Goal: Task Accomplishment & Management: Manage account settings

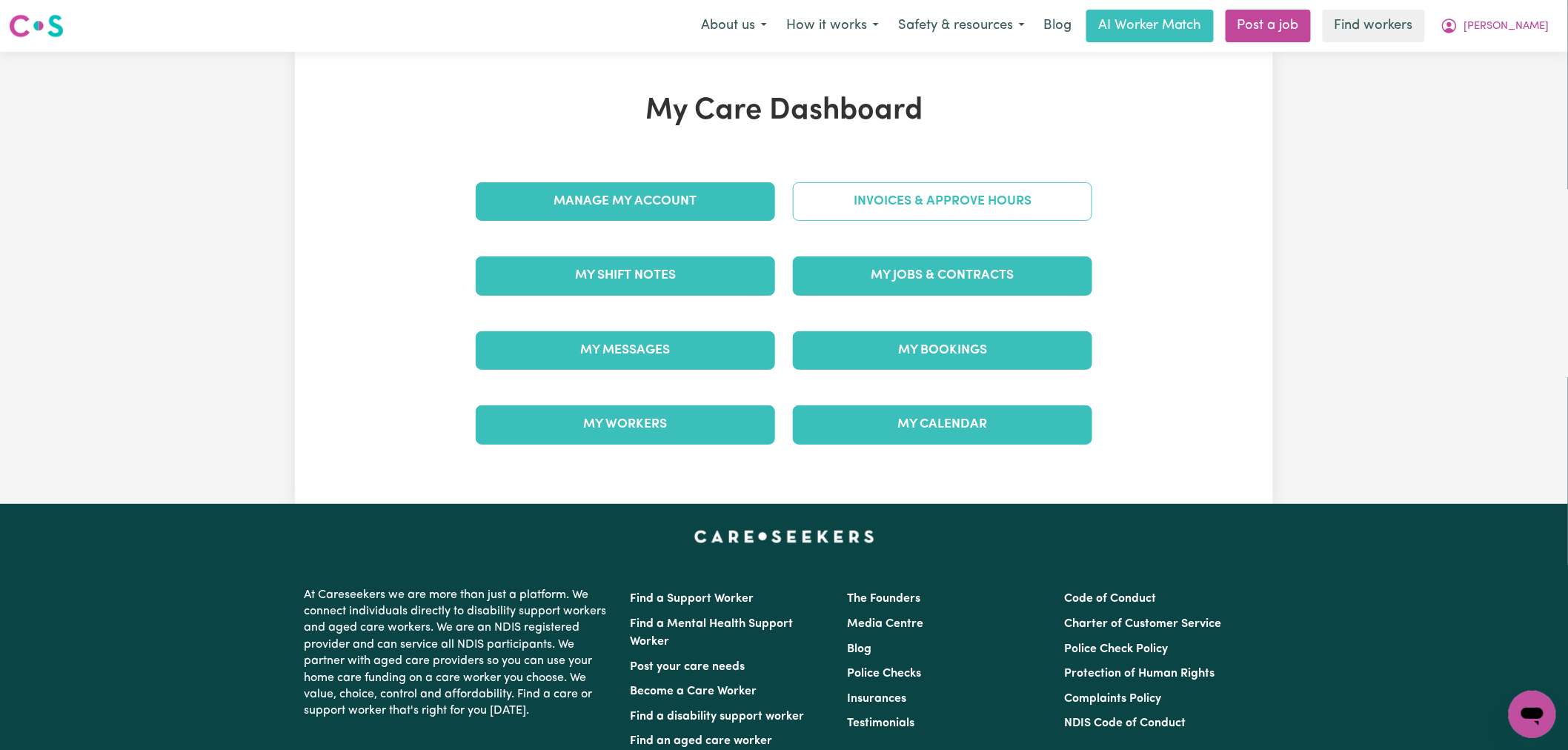
click at [933, 199] on link "Invoices & Approve Hours" at bounding box center [942, 201] width 299 height 38
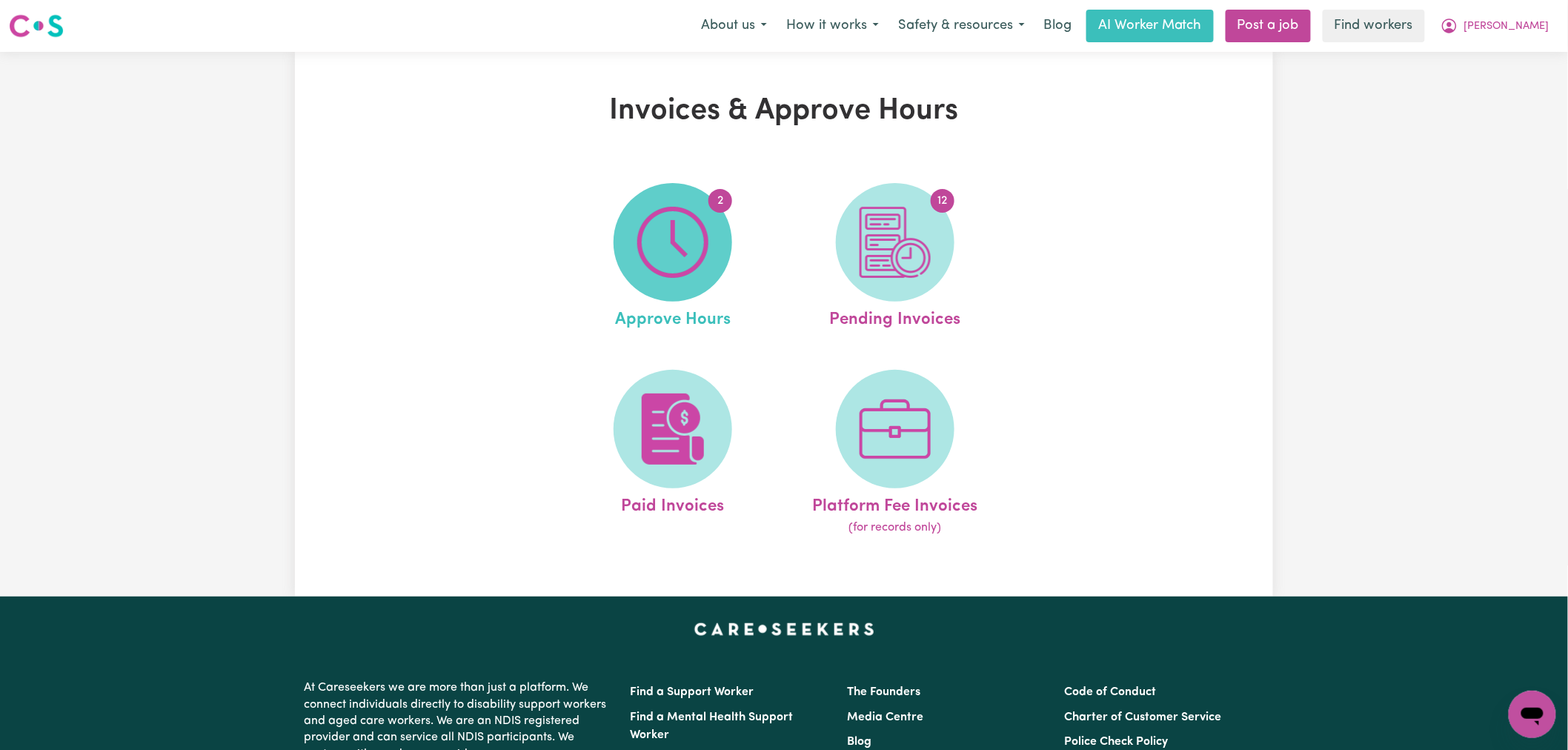
click at [692, 263] on img at bounding box center [672, 242] width 71 height 71
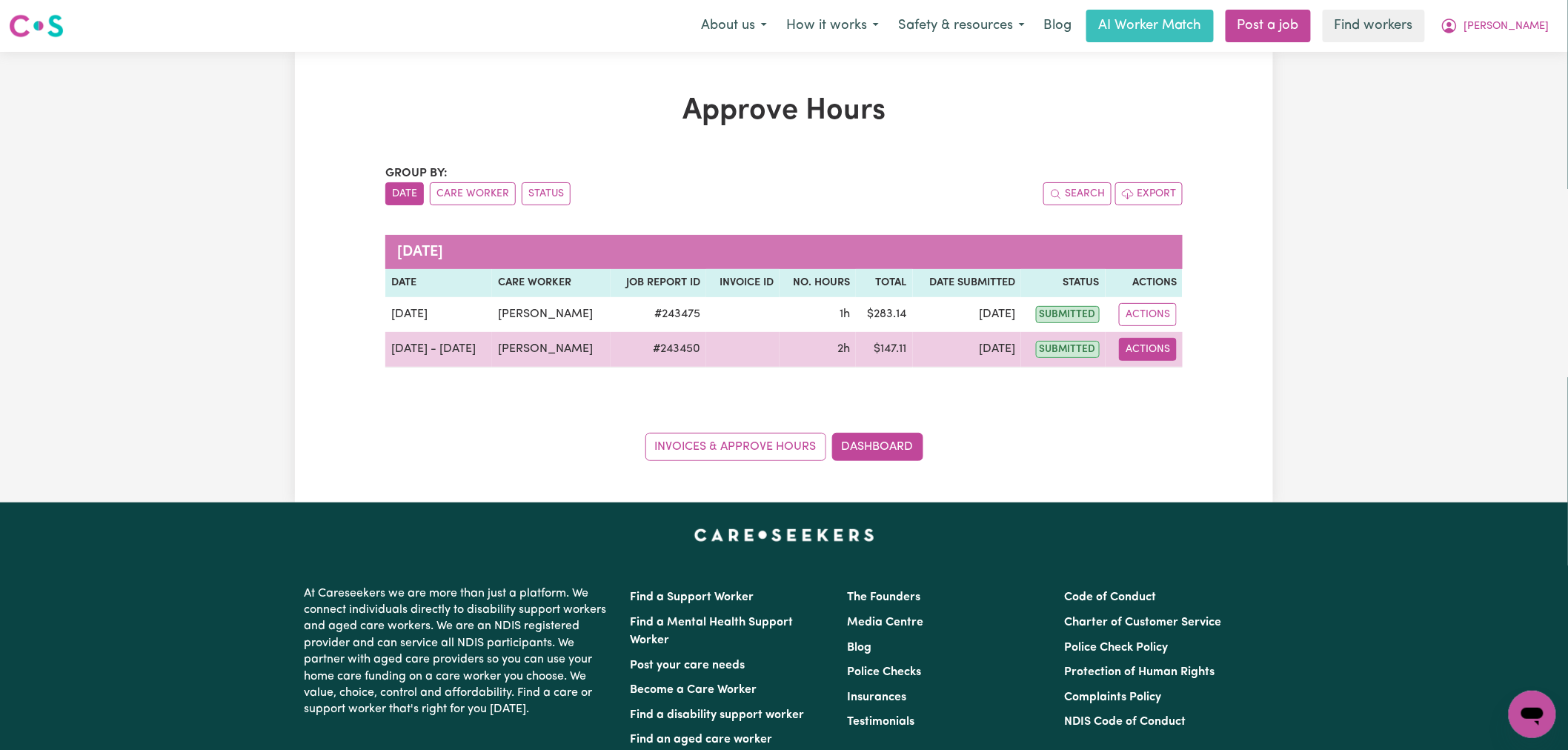
click at [1147, 358] on button "Actions" at bounding box center [1147, 349] width 58 height 23
click at [1156, 393] on link "View Job Report" at bounding box center [1183, 384] width 127 height 30
select select "pm"
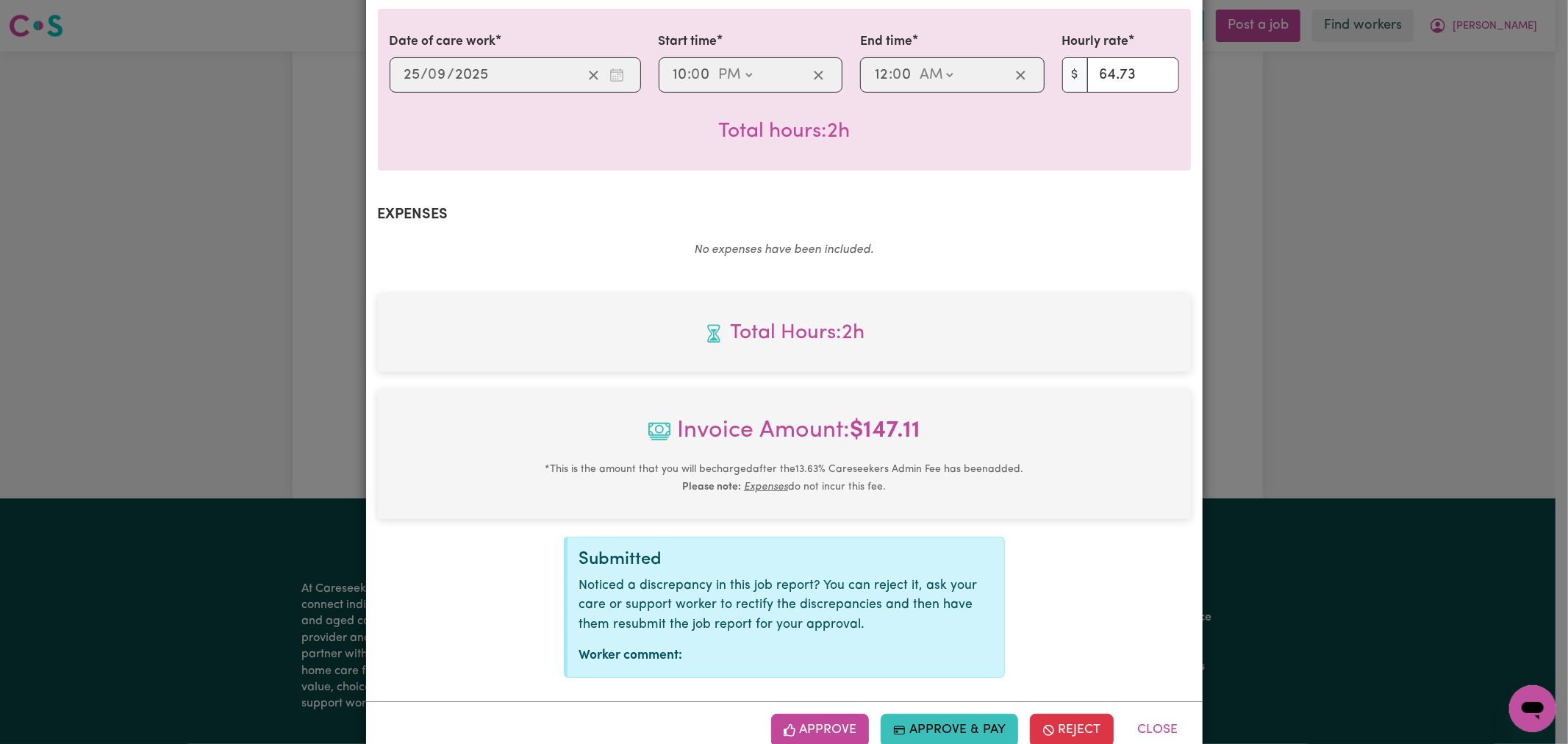
scroll to position [409, 0]
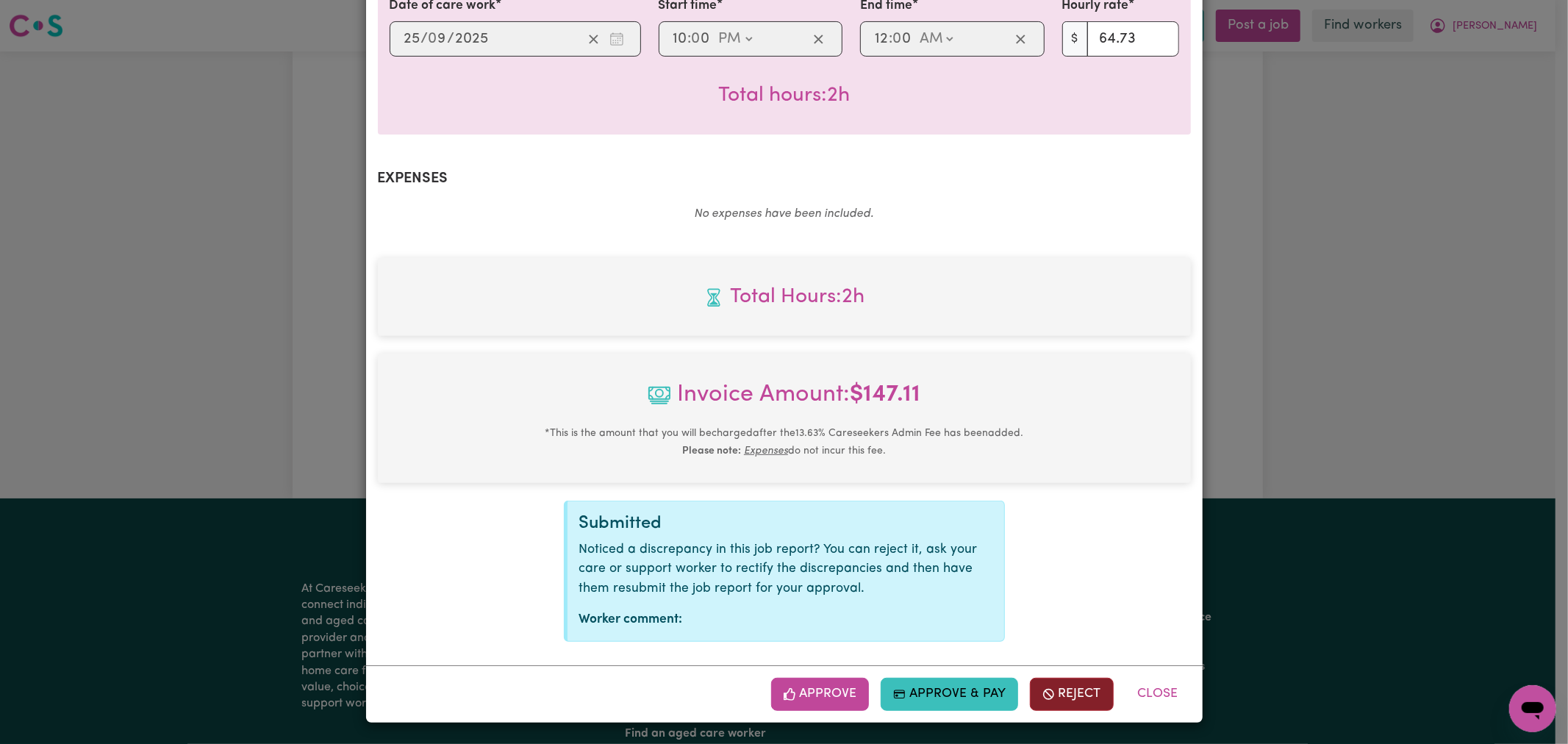
drag, startPoint x: 1053, startPoint y: 698, endPoint x: 1074, endPoint y: 538, distance: 161.4
click at [1053, 697] on button "Reject" at bounding box center [1072, 694] width 84 height 32
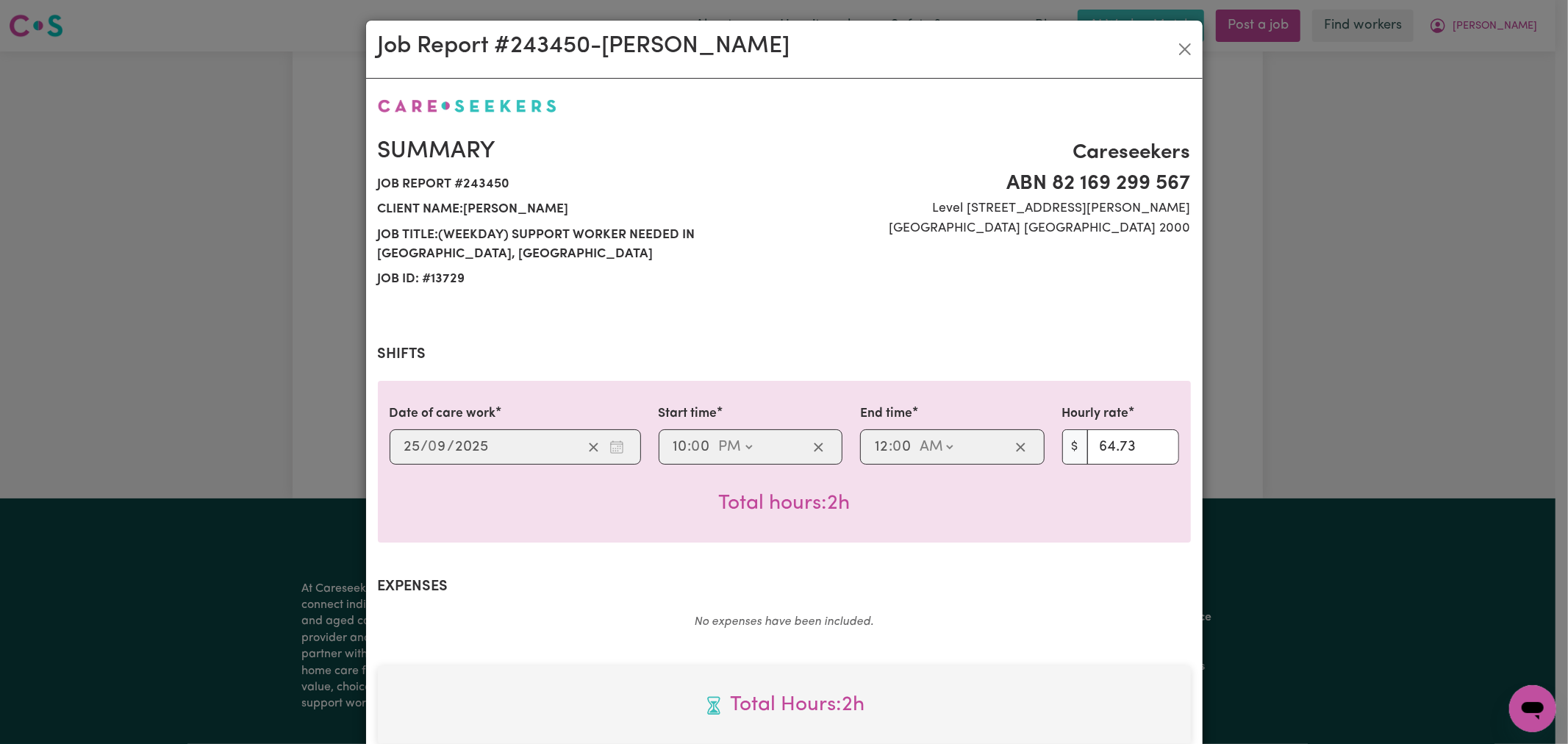
scroll to position [0, 0]
click at [1182, 50] on button "Close" at bounding box center [1185, 49] width 24 height 24
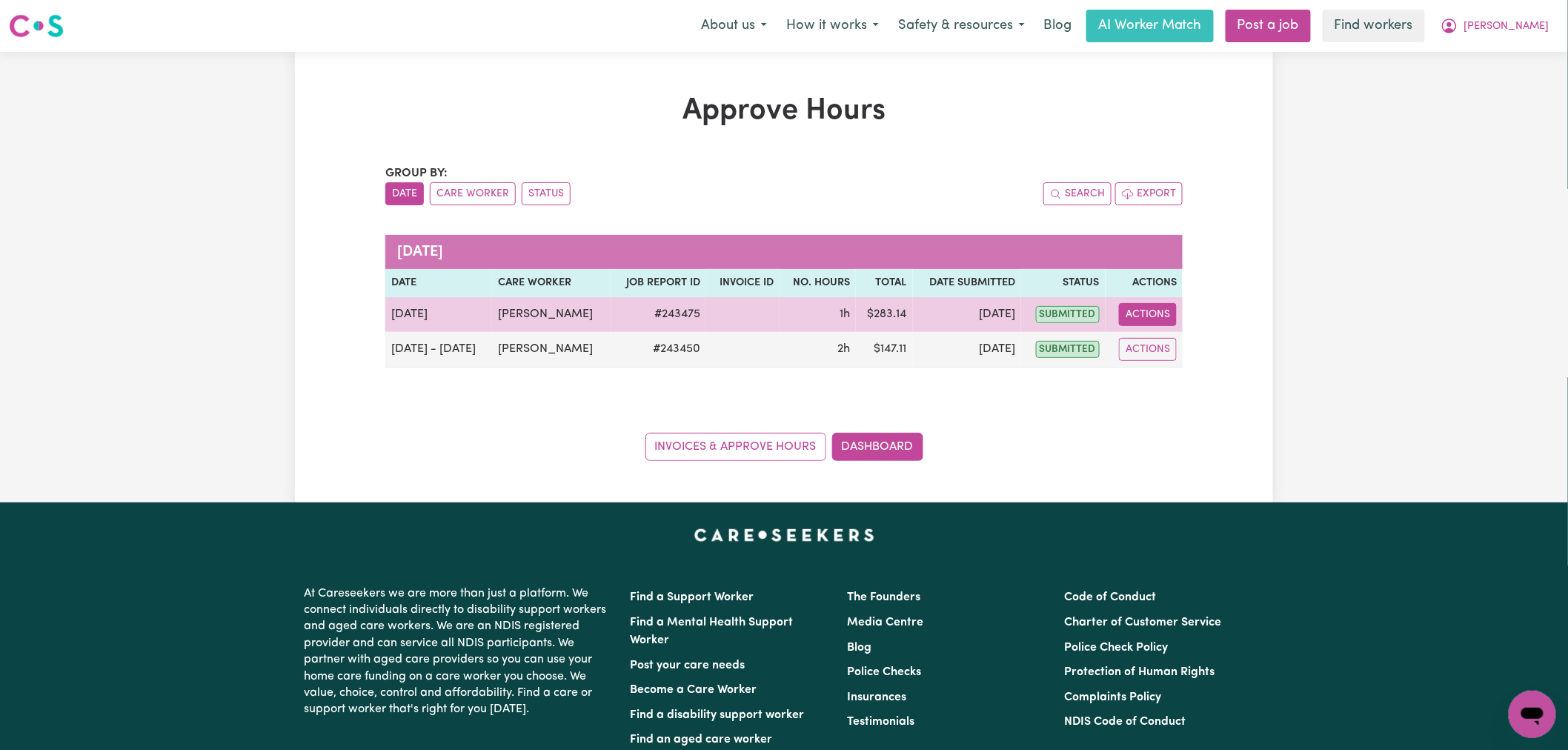
click at [1165, 326] on button "Actions" at bounding box center [1147, 315] width 58 height 23
click at [1193, 345] on link "View Job Report" at bounding box center [1183, 349] width 127 height 30
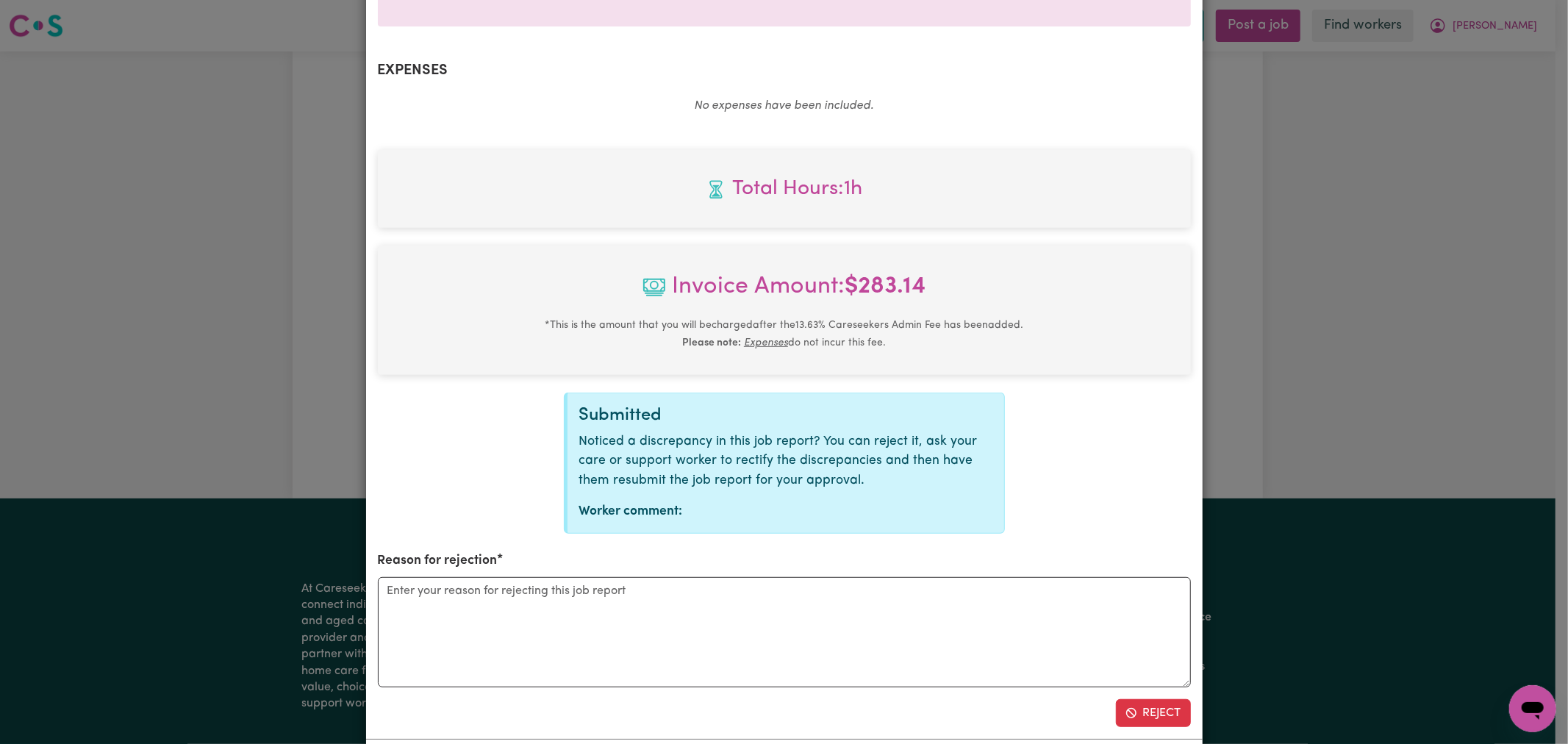
scroll to position [590, 0]
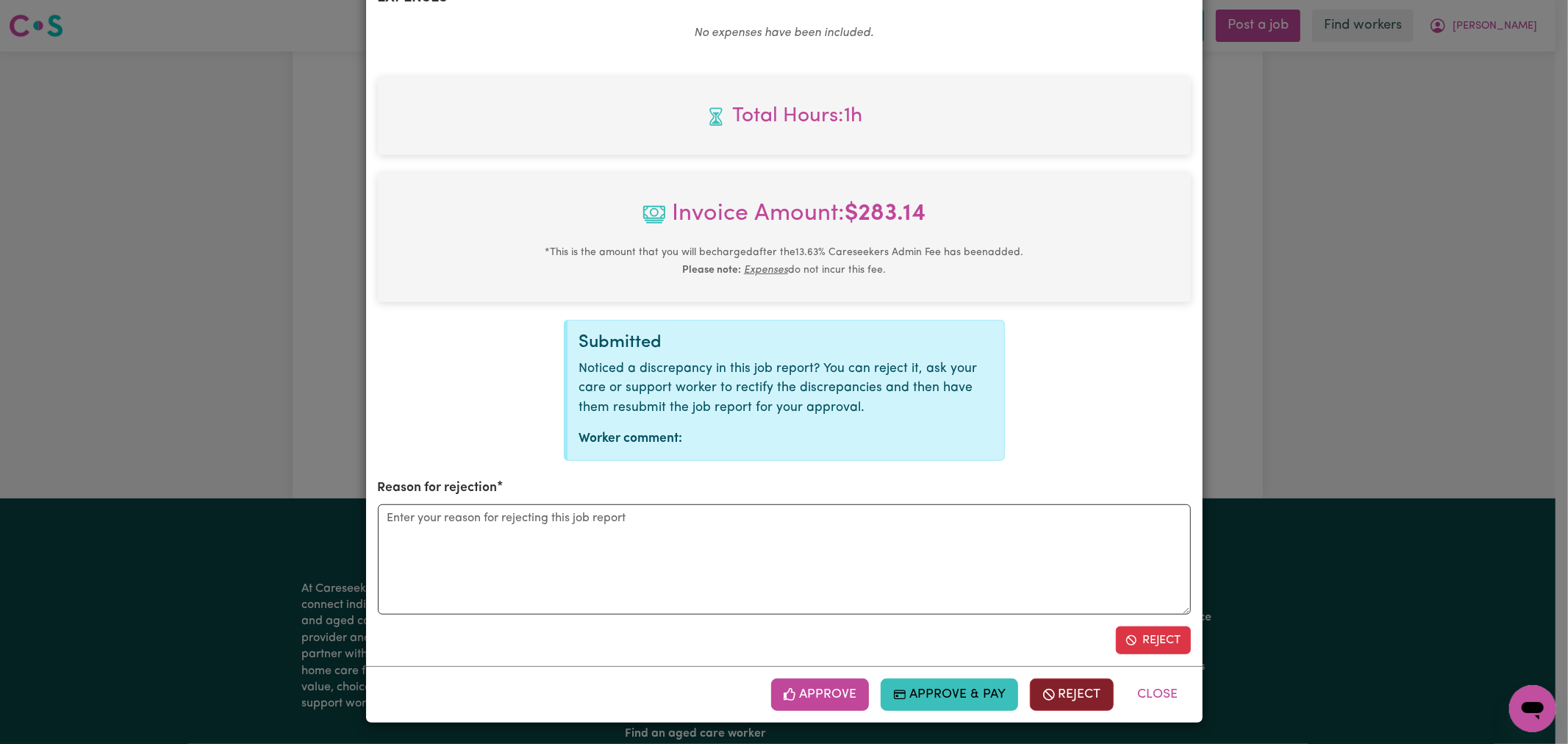
click at [1091, 685] on button "Reject" at bounding box center [1072, 695] width 84 height 32
click at [1066, 702] on button "Reject" at bounding box center [1072, 695] width 84 height 32
click at [1144, 638] on button "Reject" at bounding box center [1154, 640] width 75 height 28
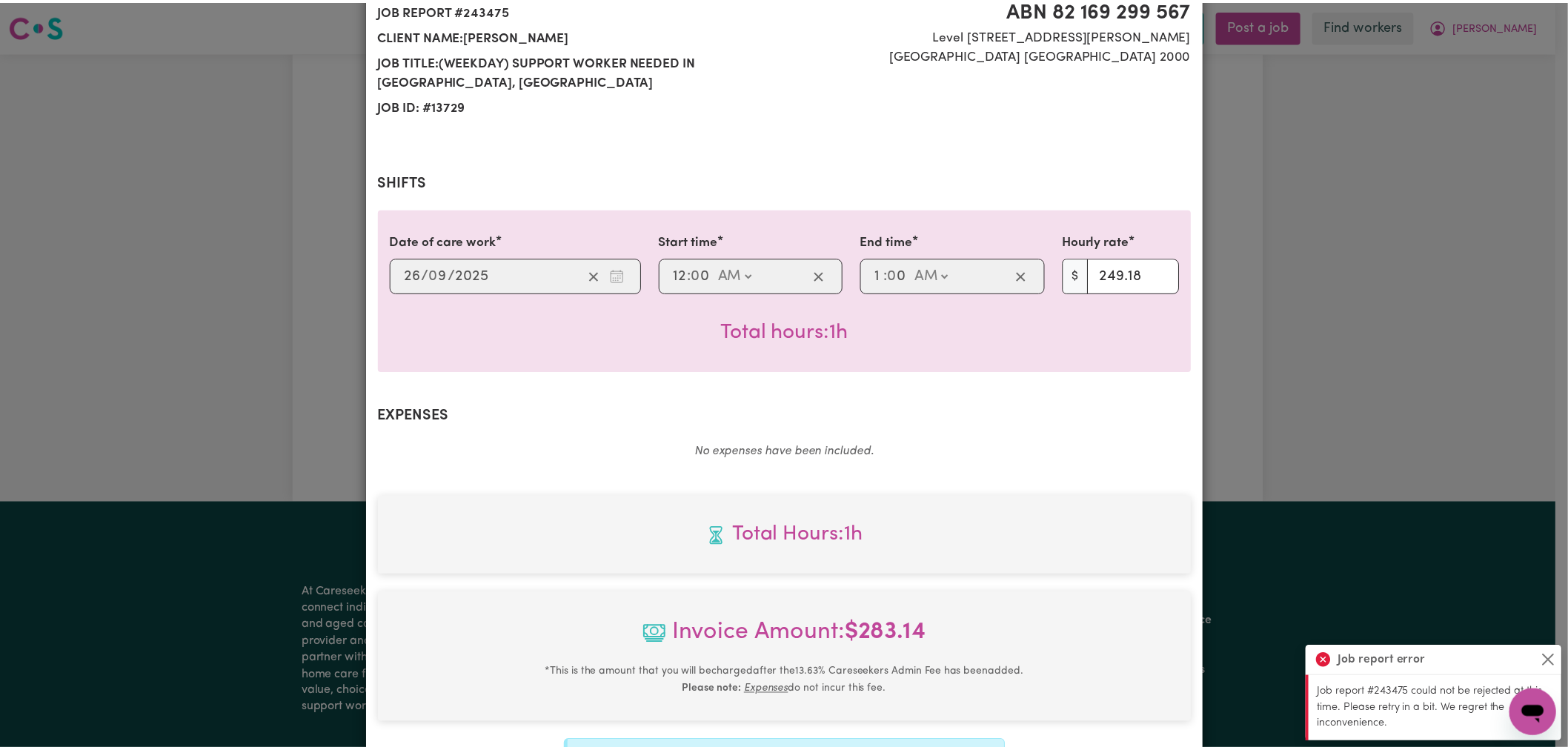
scroll to position [0, 0]
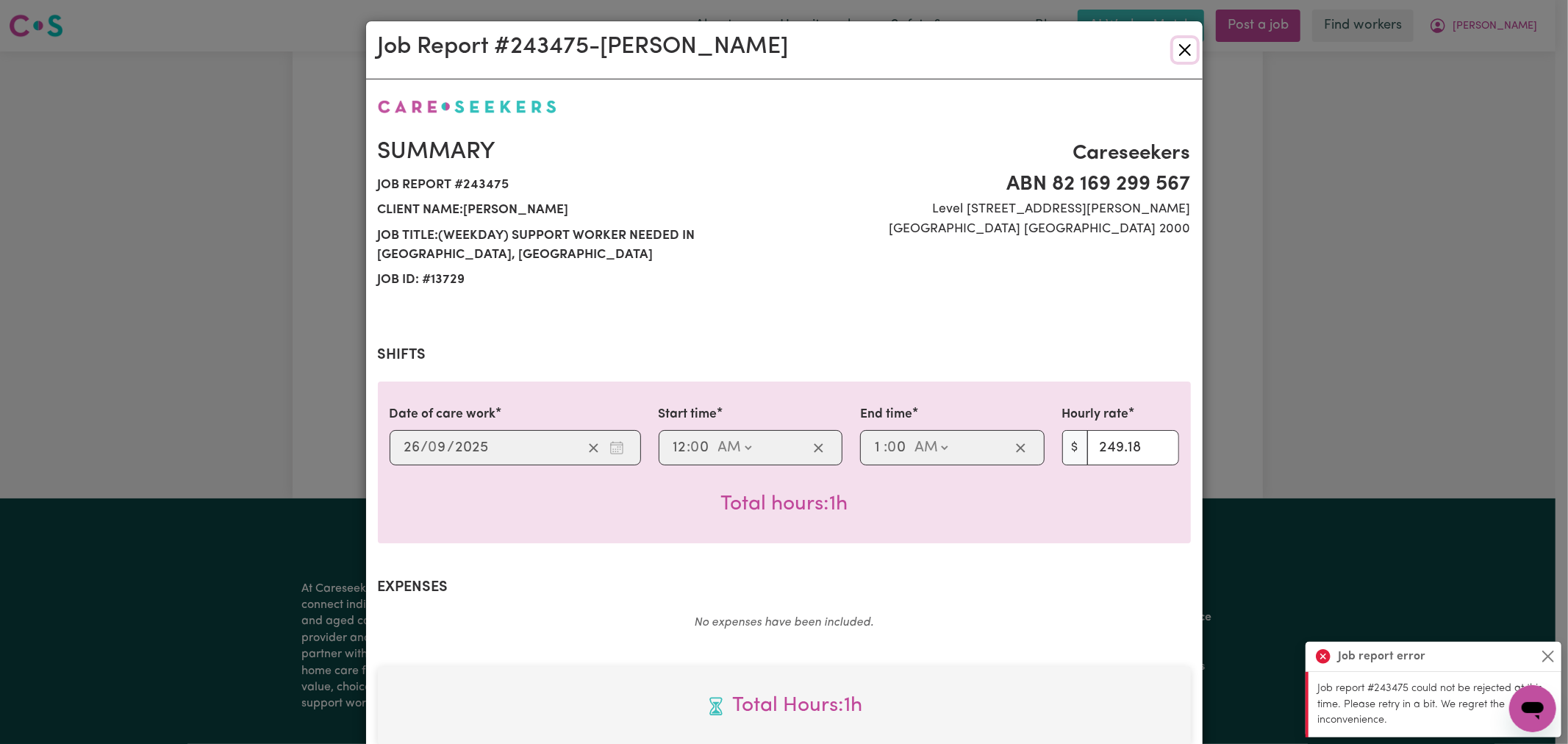
click at [1177, 49] on button "Close" at bounding box center [1185, 49] width 24 height 24
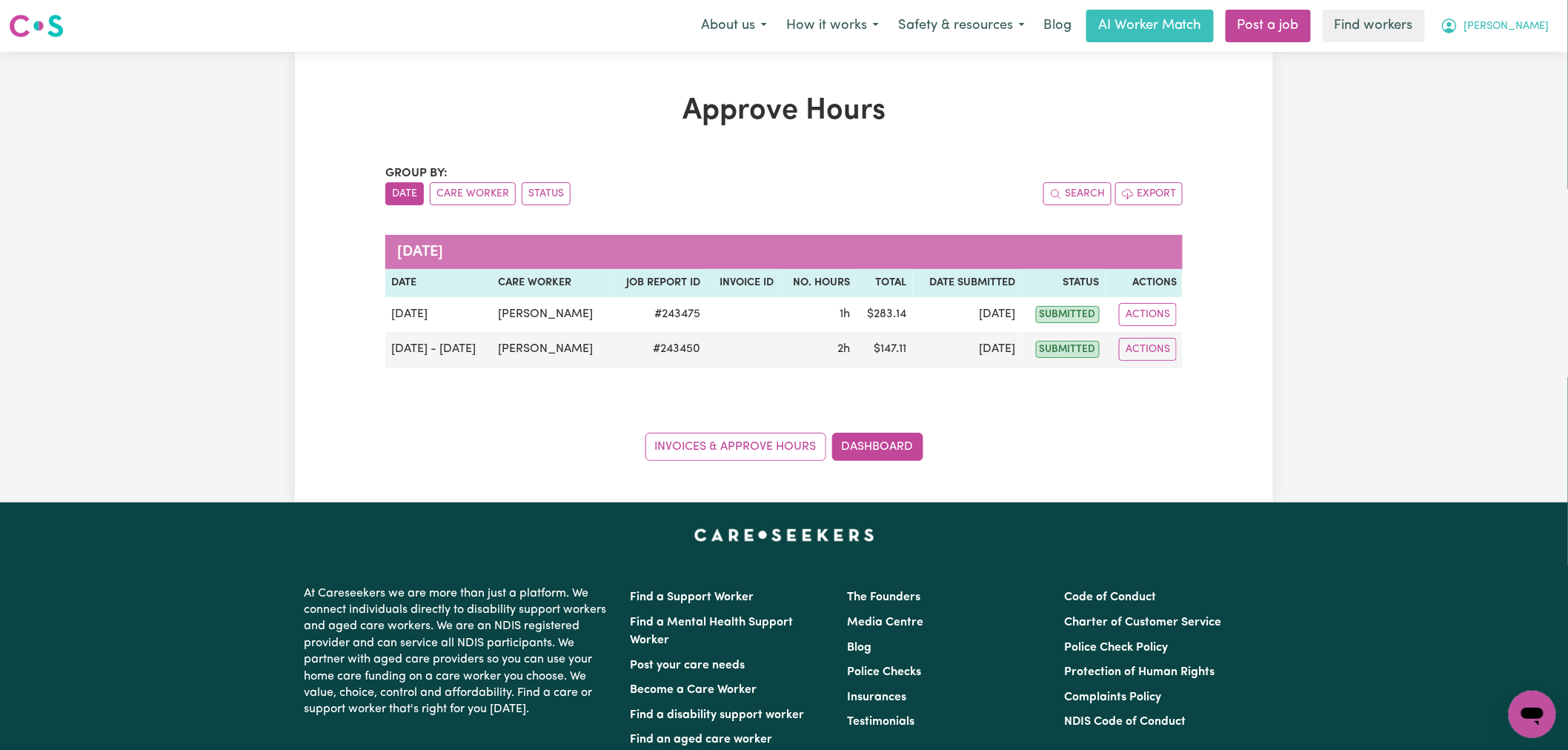
click at [1543, 33] on span "[PERSON_NAME]" at bounding box center [1507, 26] width 85 height 16
click at [1537, 54] on link "My Dashboard" at bounding box center [1500, 58] width 117 height 28
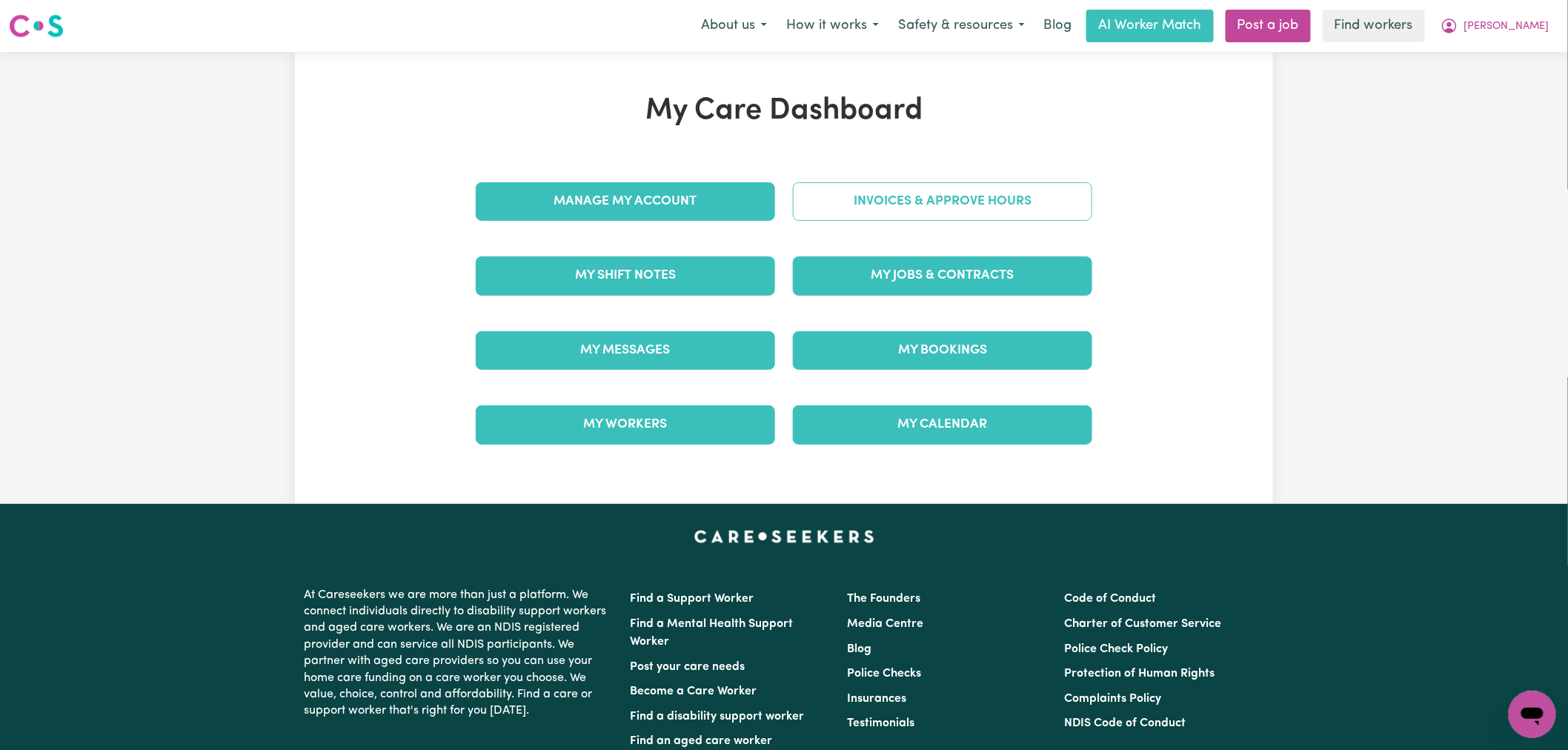
click at [992, 205] on link "Invoices & Approve Hours" at bounding box center [942, 201] width 299 height 38
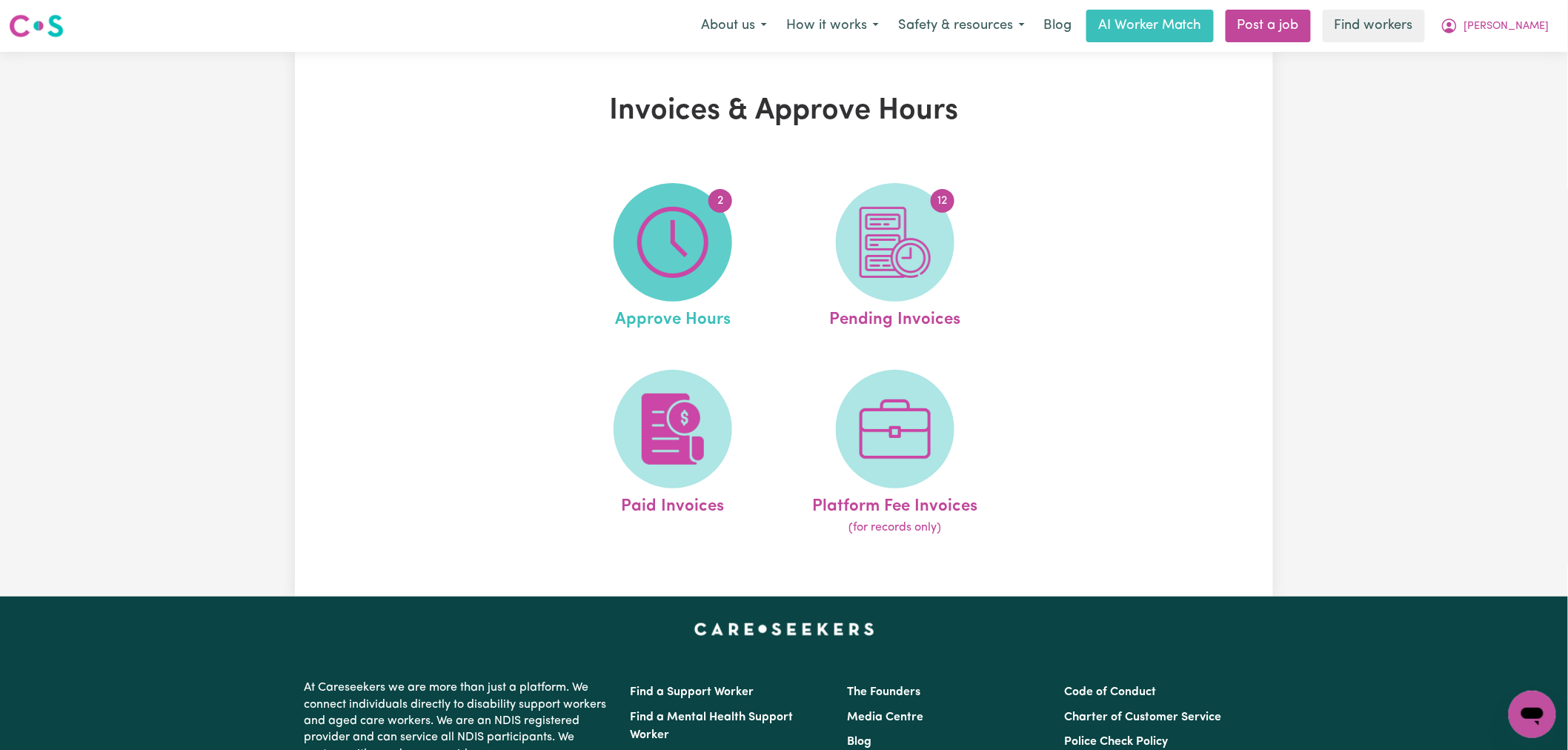
click at [694, 246] on img at bounding box center [672, 242] width 71 height 71
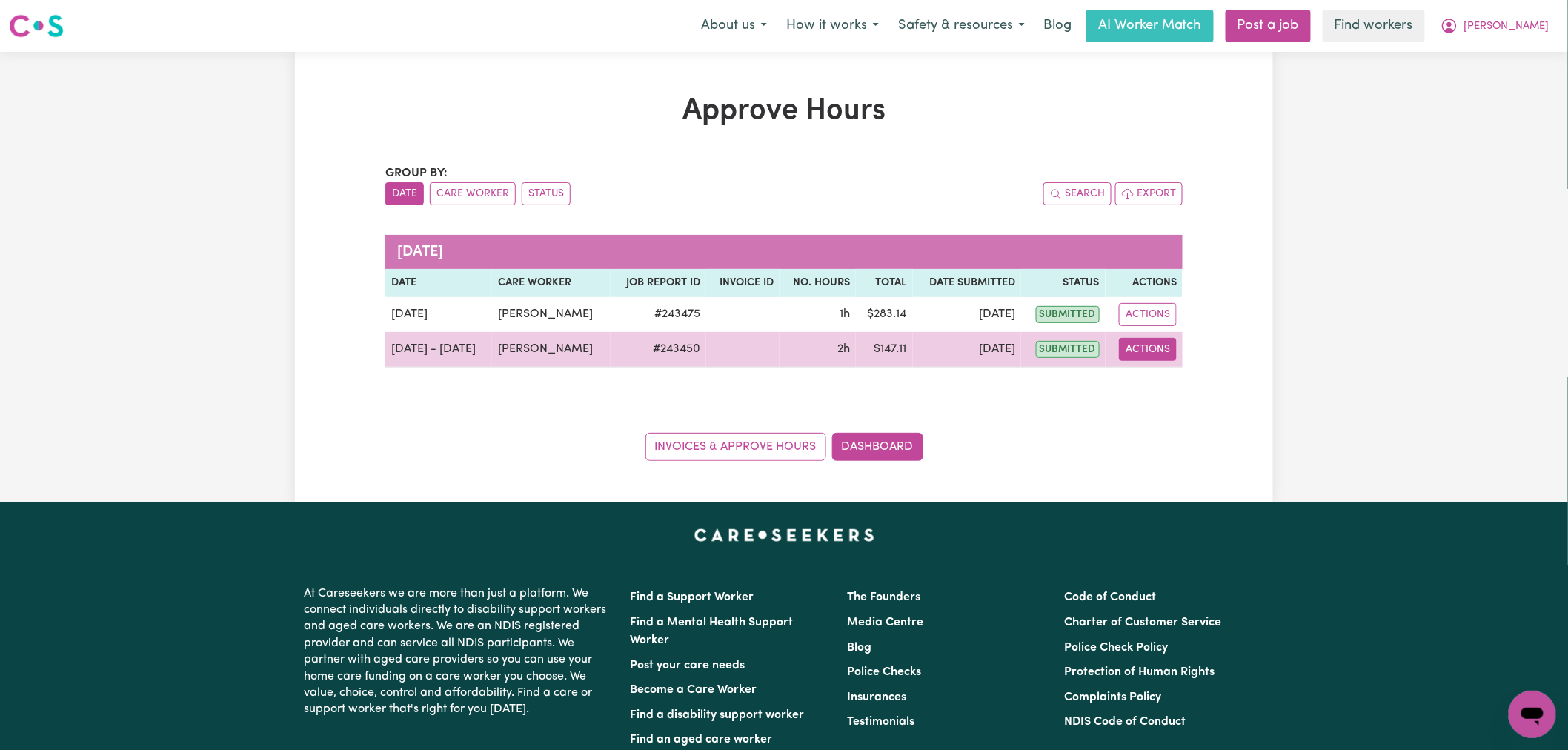
click at [1147, 358] on button "Actions" at bounding box center [1147, 349] width 58 height 23
click at [1183, 386] on link "View Job Report" at bounding box center [1183, 384] width 127 height 30
select select "pm"
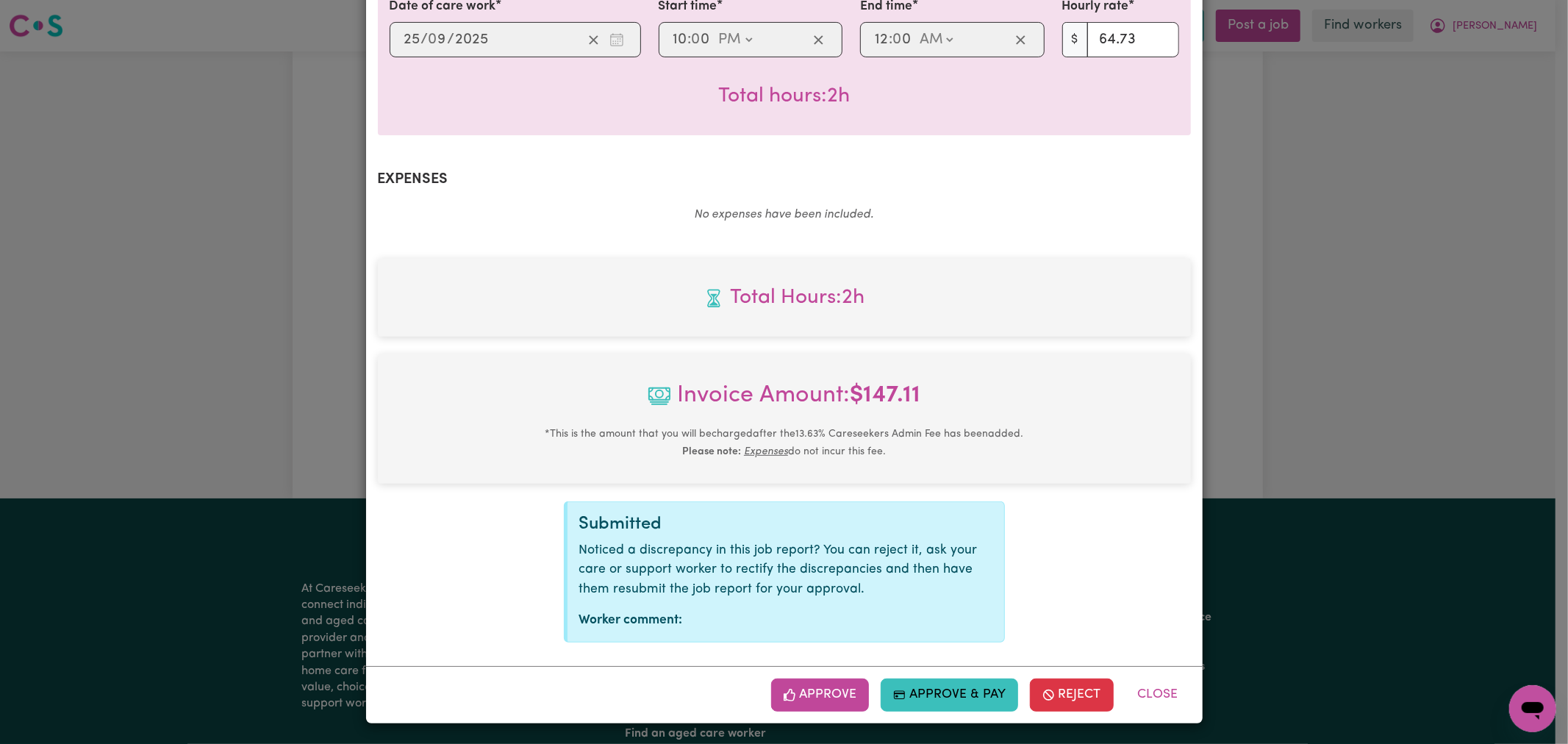
scroll to position [409, 0]
click at [1072, 689] on button "Reject" at bounding box center [1072, 694] width 84 height 32
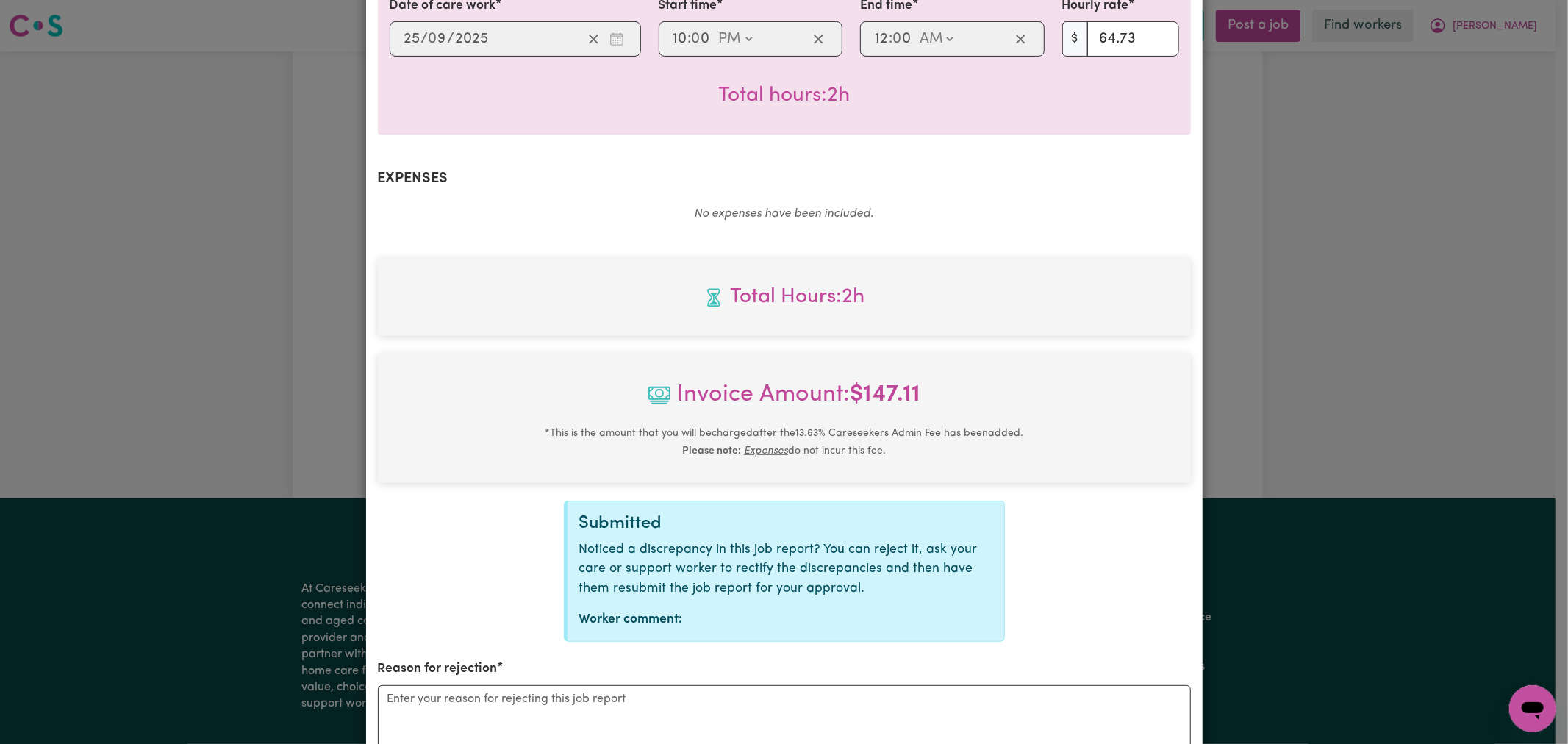
scroll to position [572, 0]
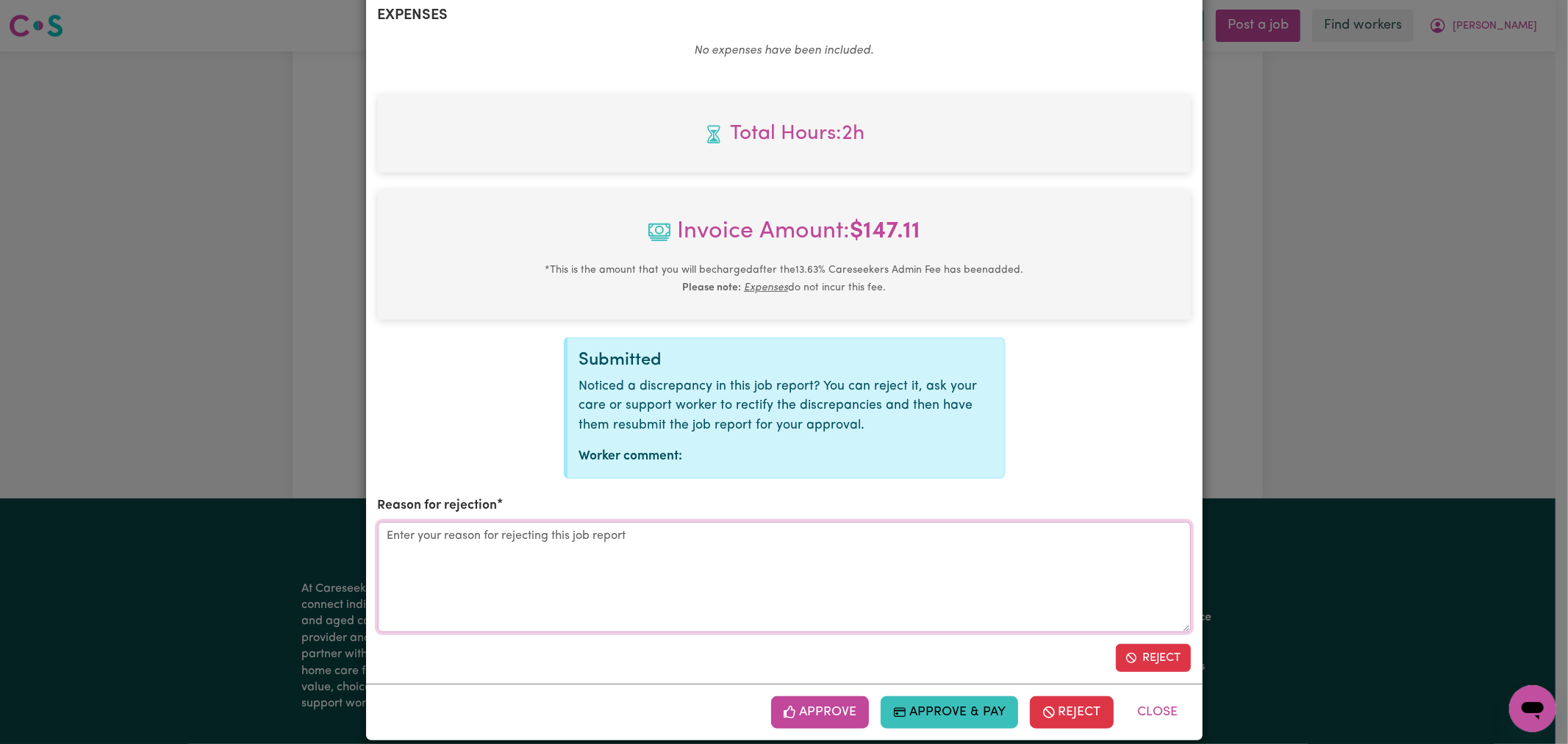
click at [689, 593] on textarea "Reason for rejection" at bounding box center [784, 576] width 813 height 110
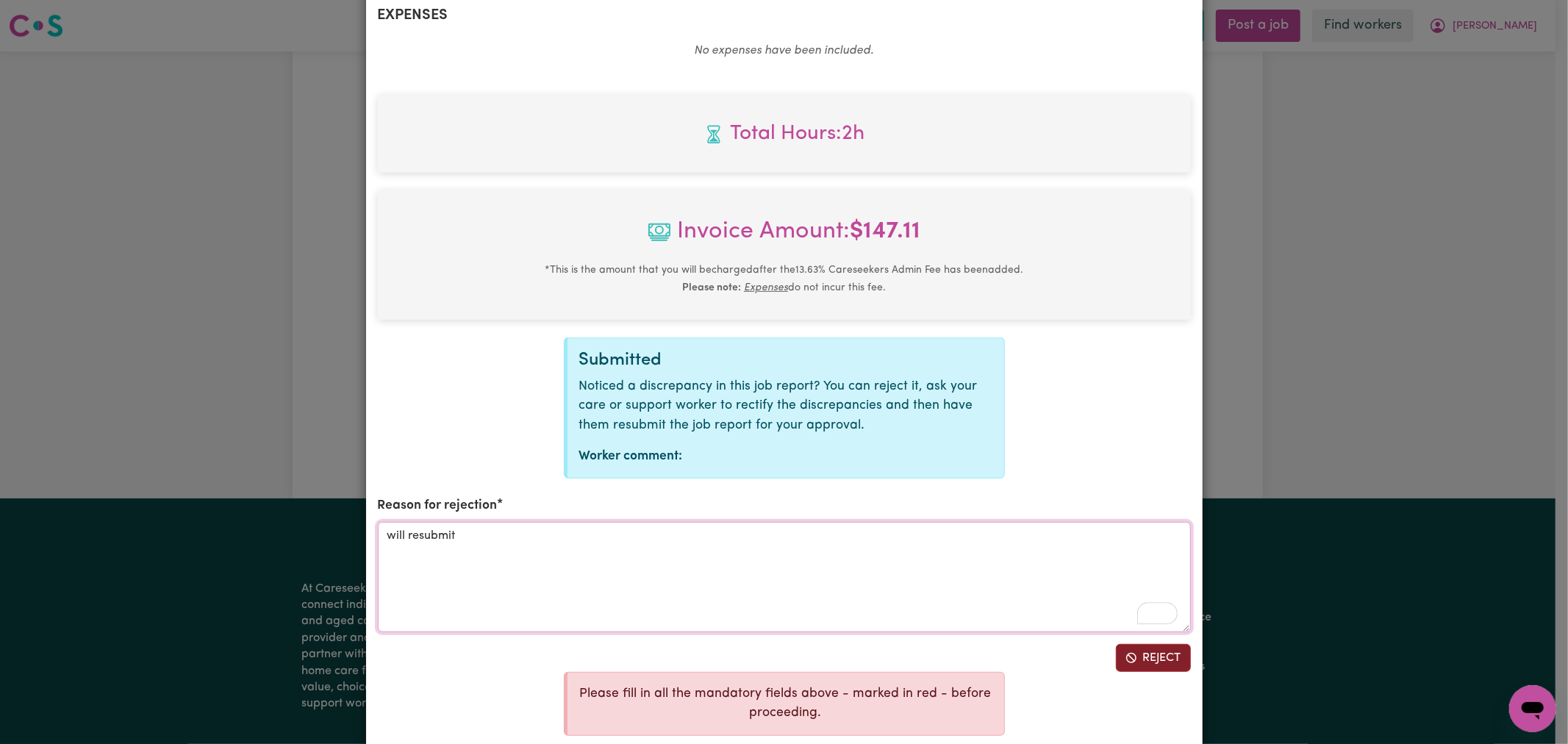
type textarea "will resubmit"
click at [1116, 660] on button "Reject" at bounding box center [1154, 658] width 75 height 28
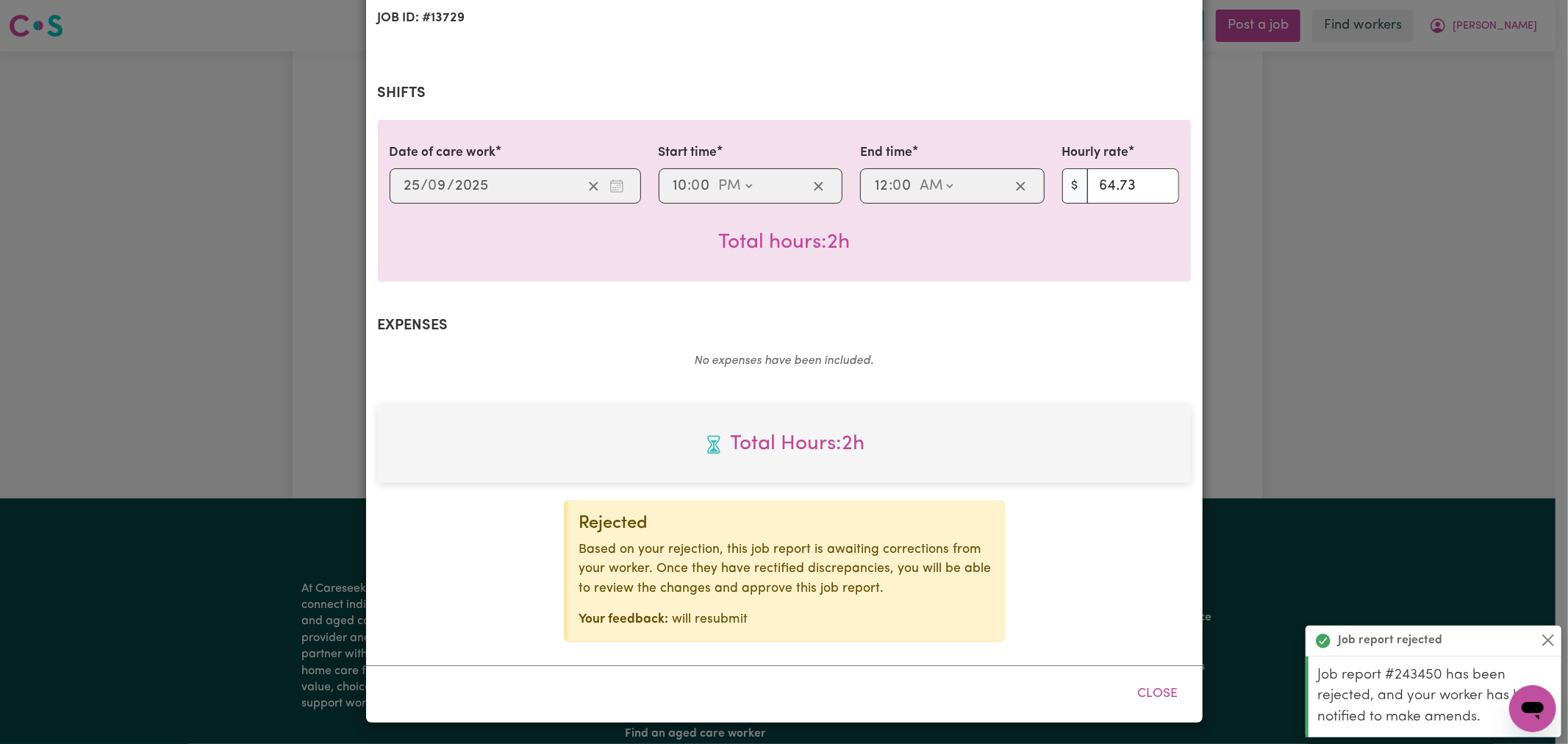
scroll to position [0, 0]
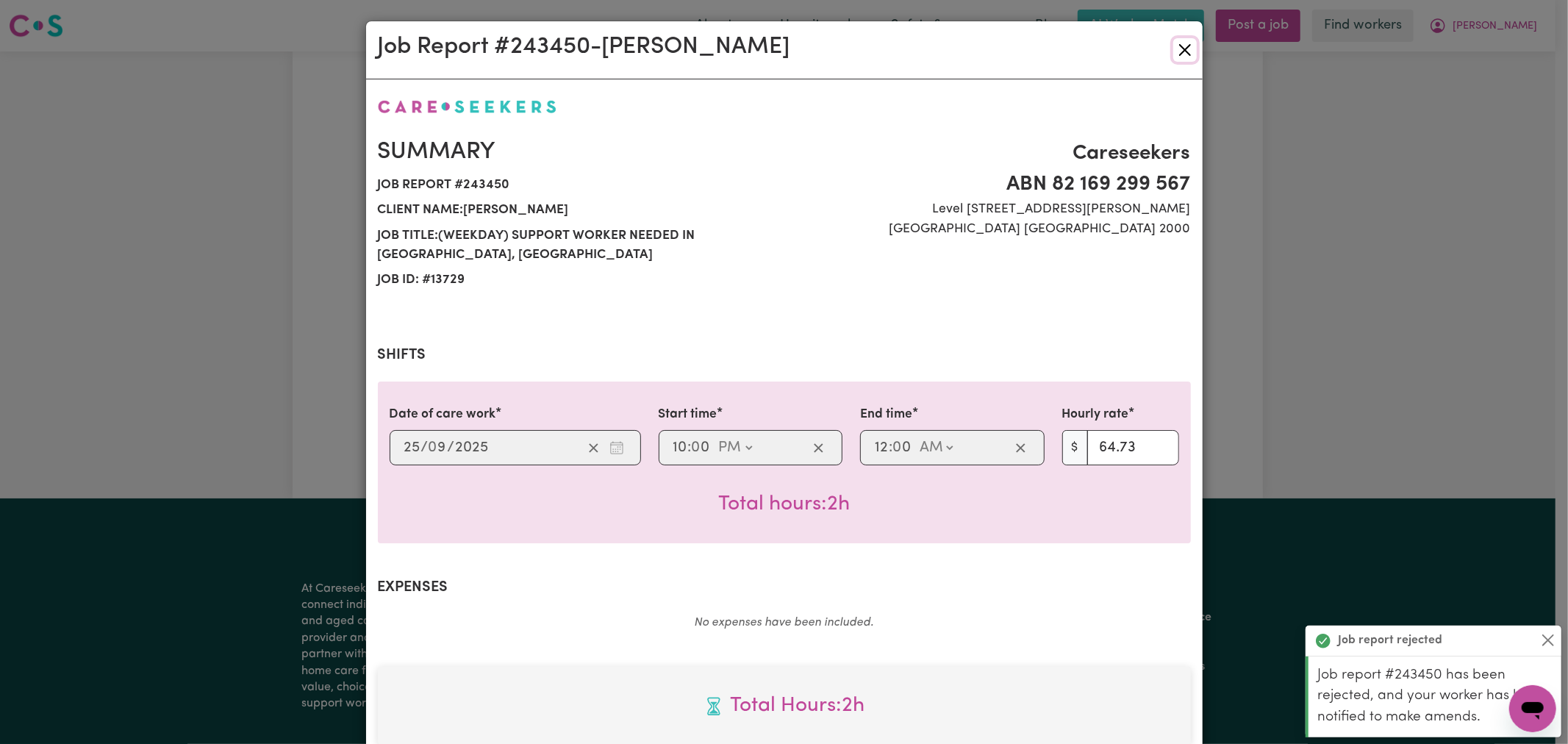
click at [1174, 52] on button "Close" at bounding box center [1185, 49] width 24 height 24
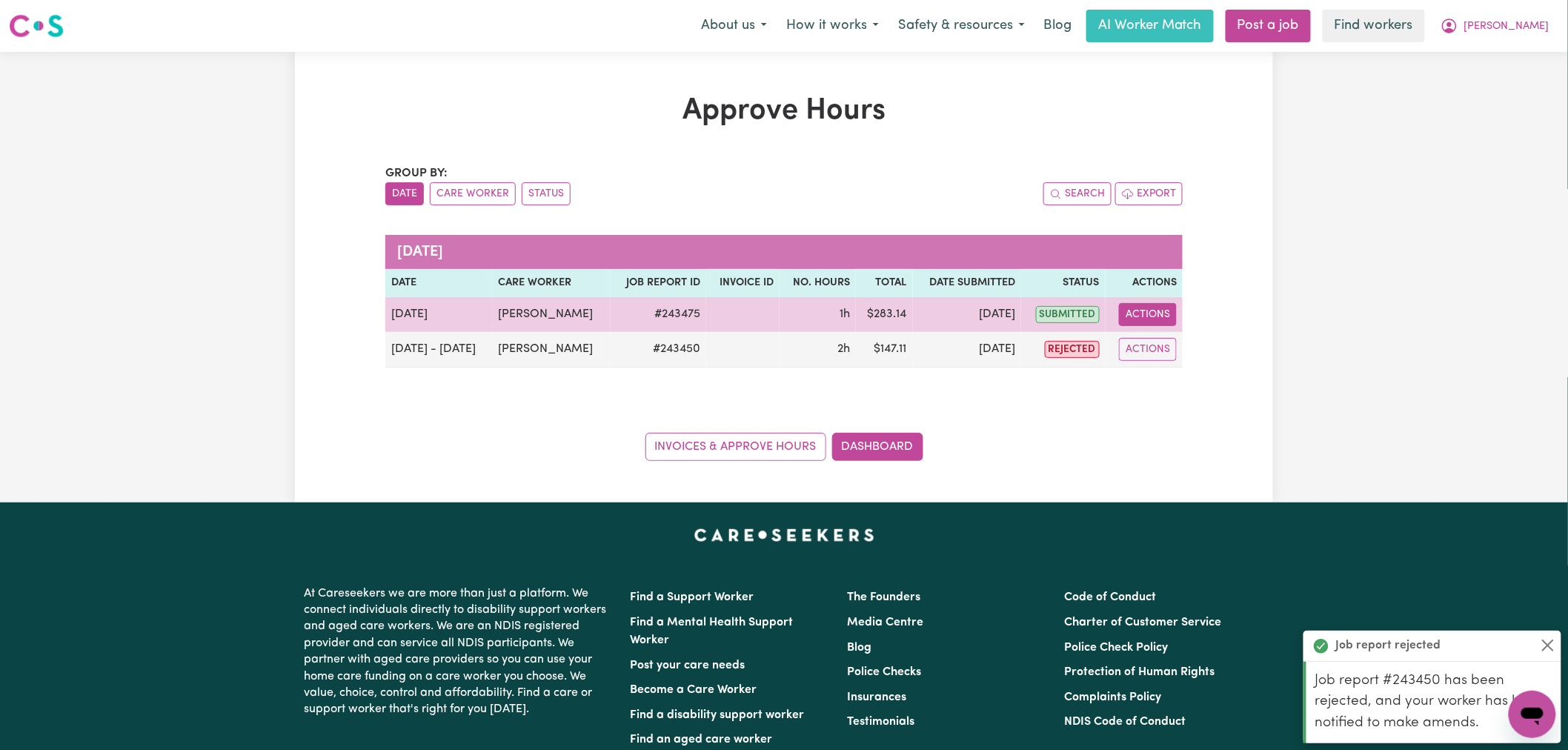
click at [1159, 319] on button "Actions" at bounding box center [1147, 315] width 58 height 23
click at [1174, 354] on link "View Job Report" at bounding box center [1183, 349] width 127 height 30
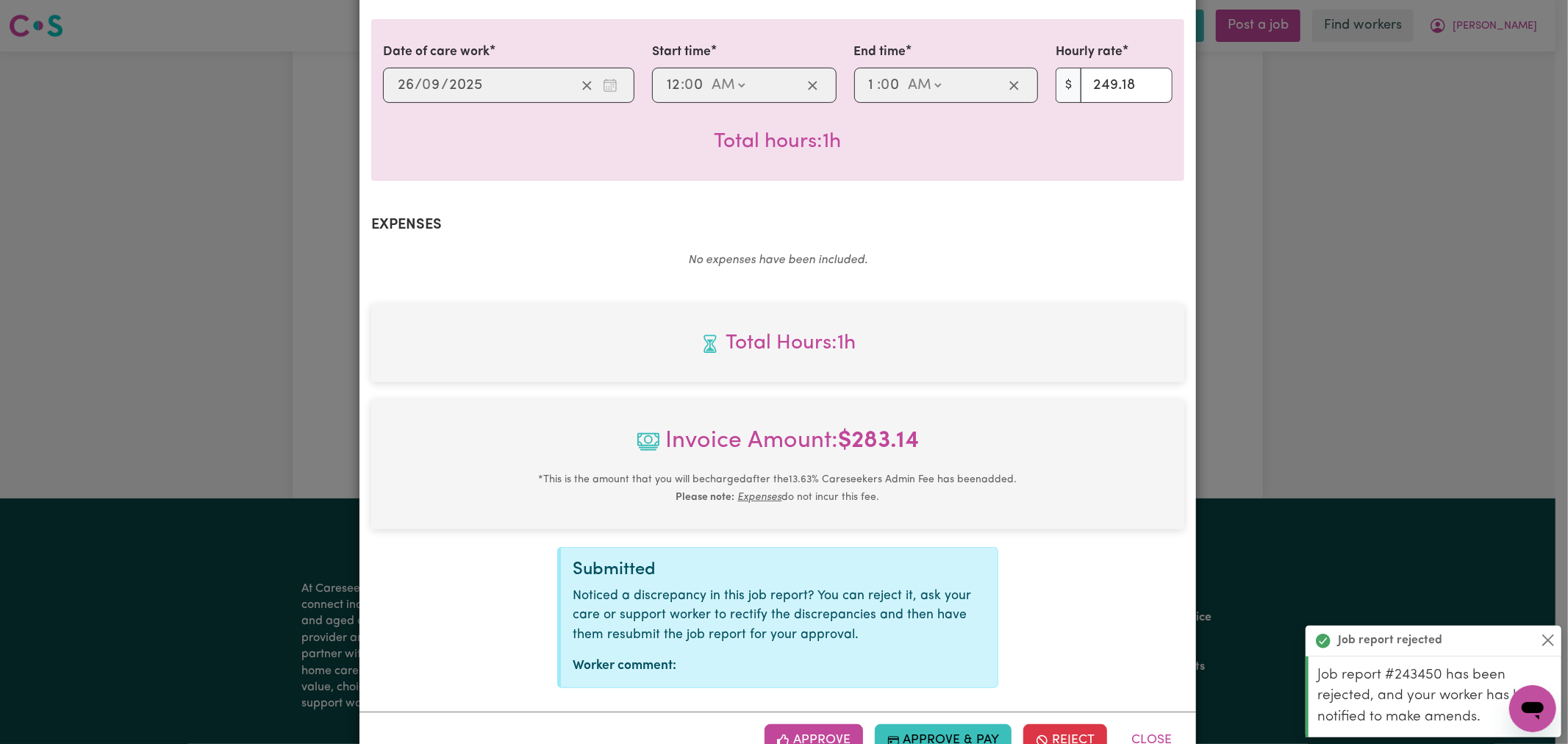
scroll to position [409, 0]
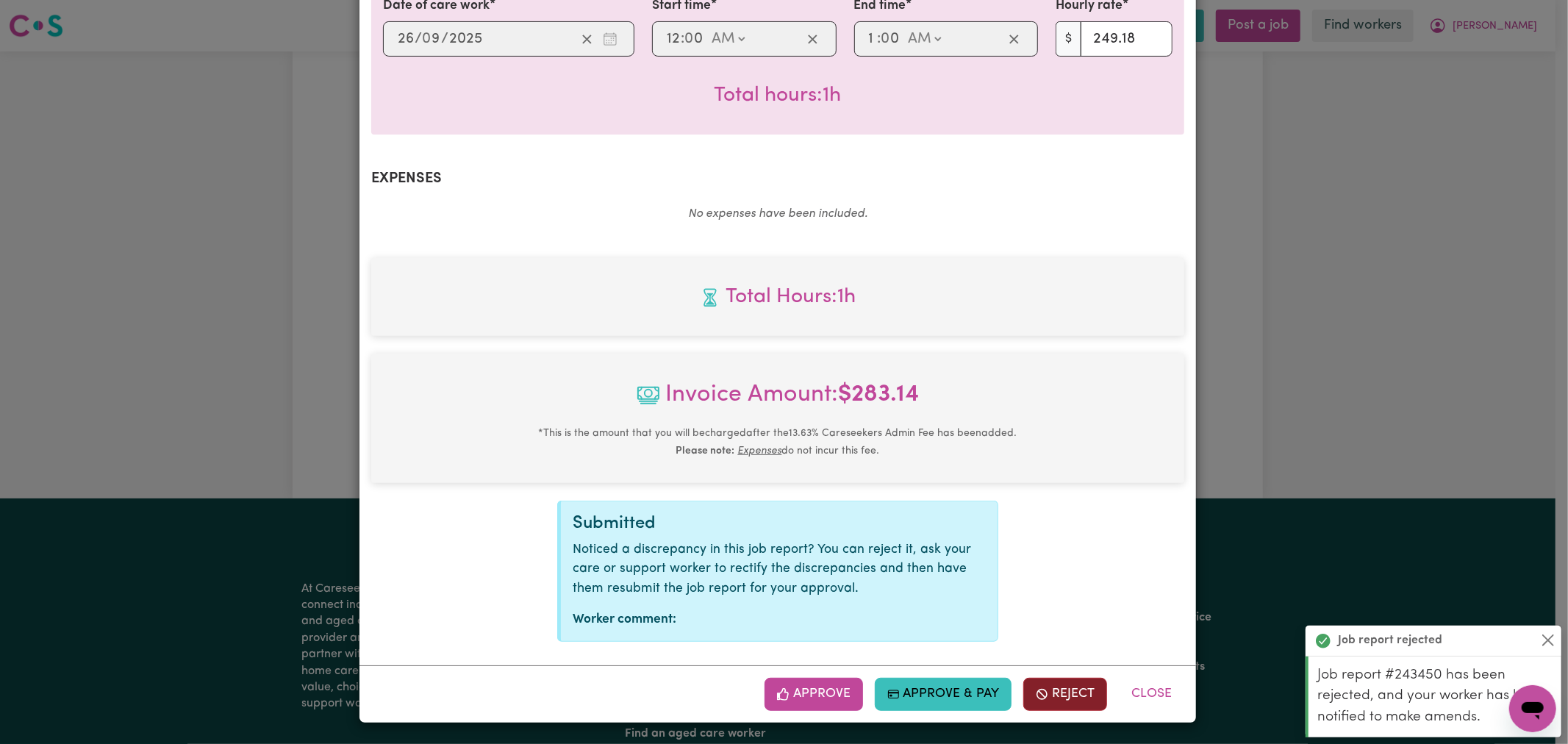
click at [1062, 702] on button "Reject" at bounding box center [1065, 694] width 84 height 32
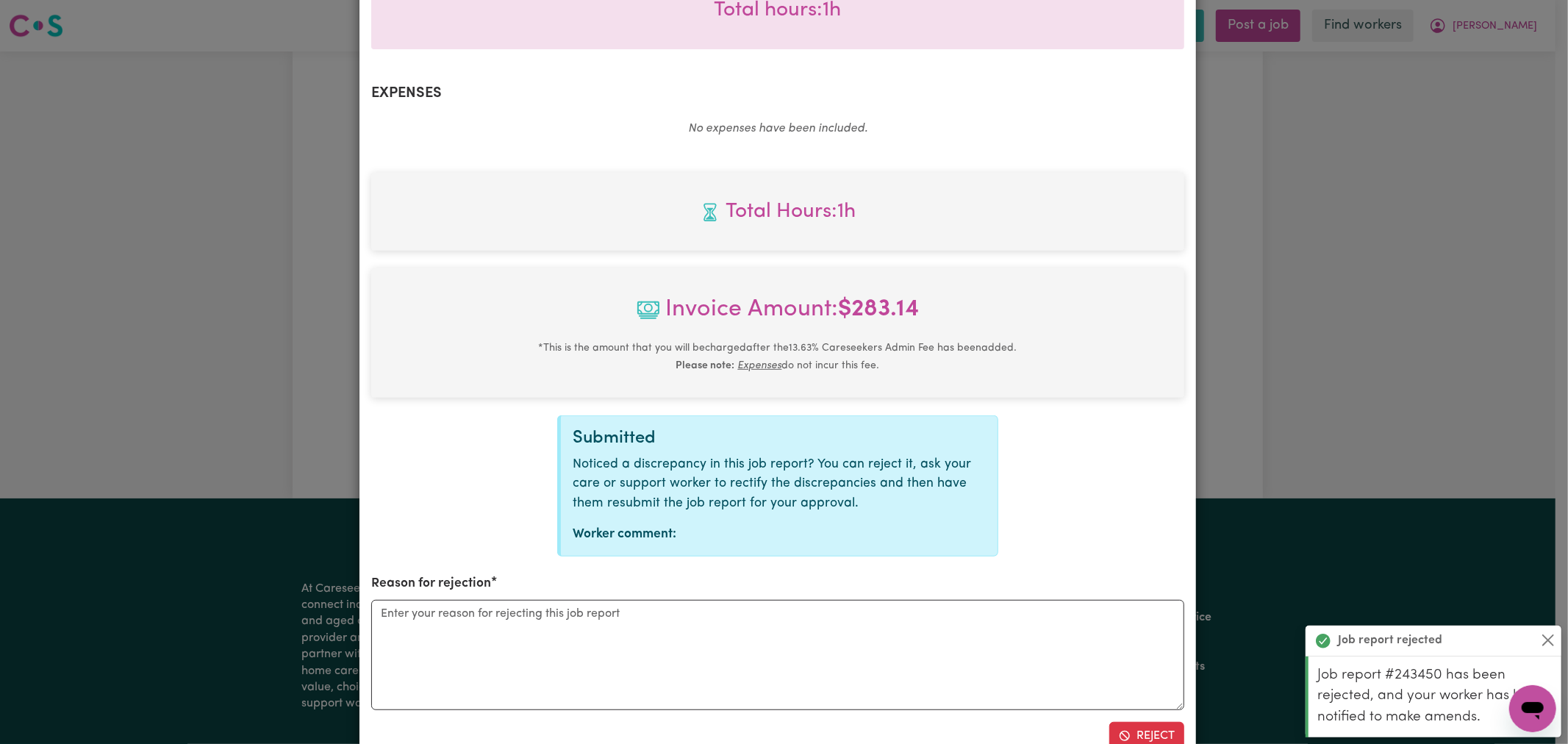
scroll to position [590, 0]
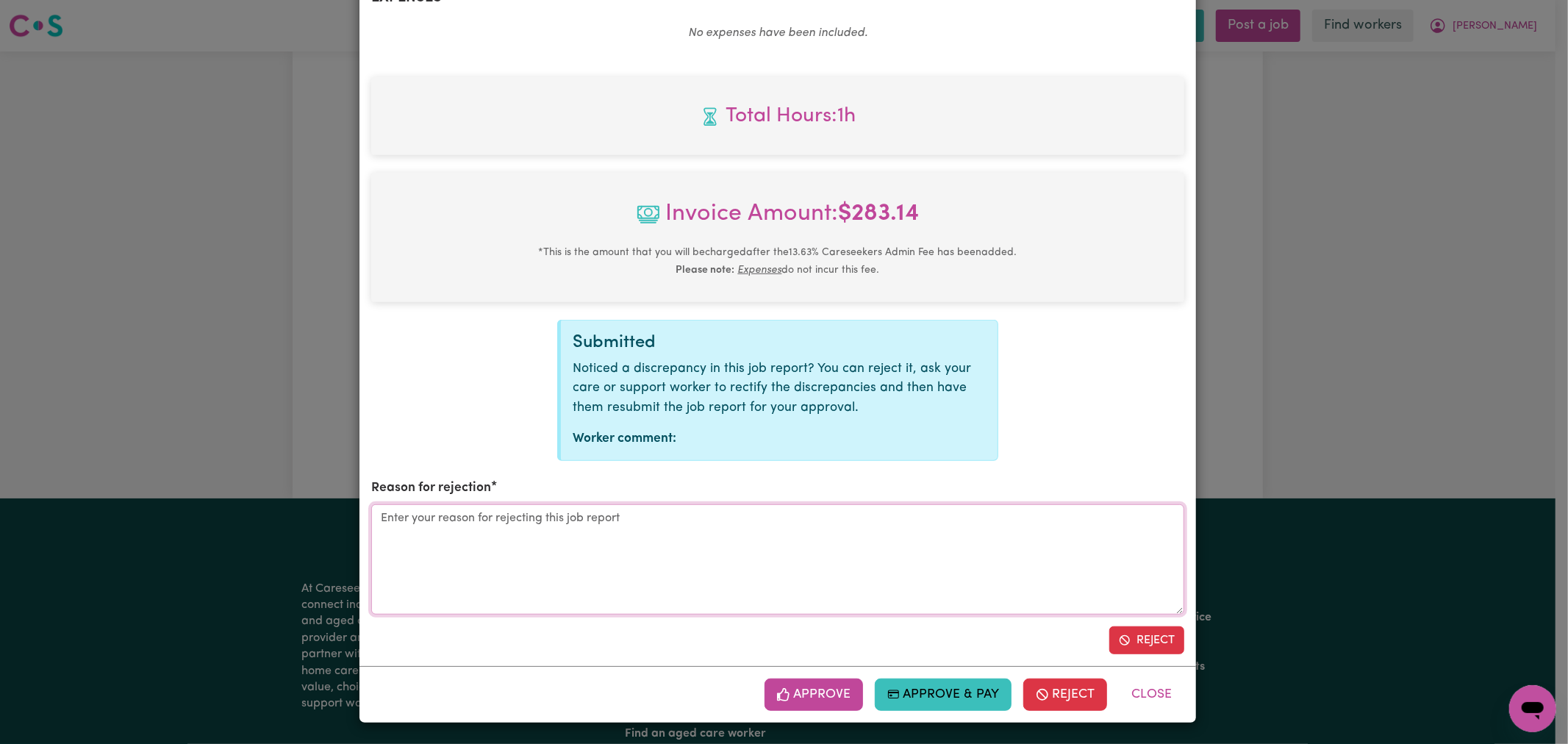
click at [537, 550] on textarea "Reason for rejection" at bounding box center [778, 559] width 813 height 110
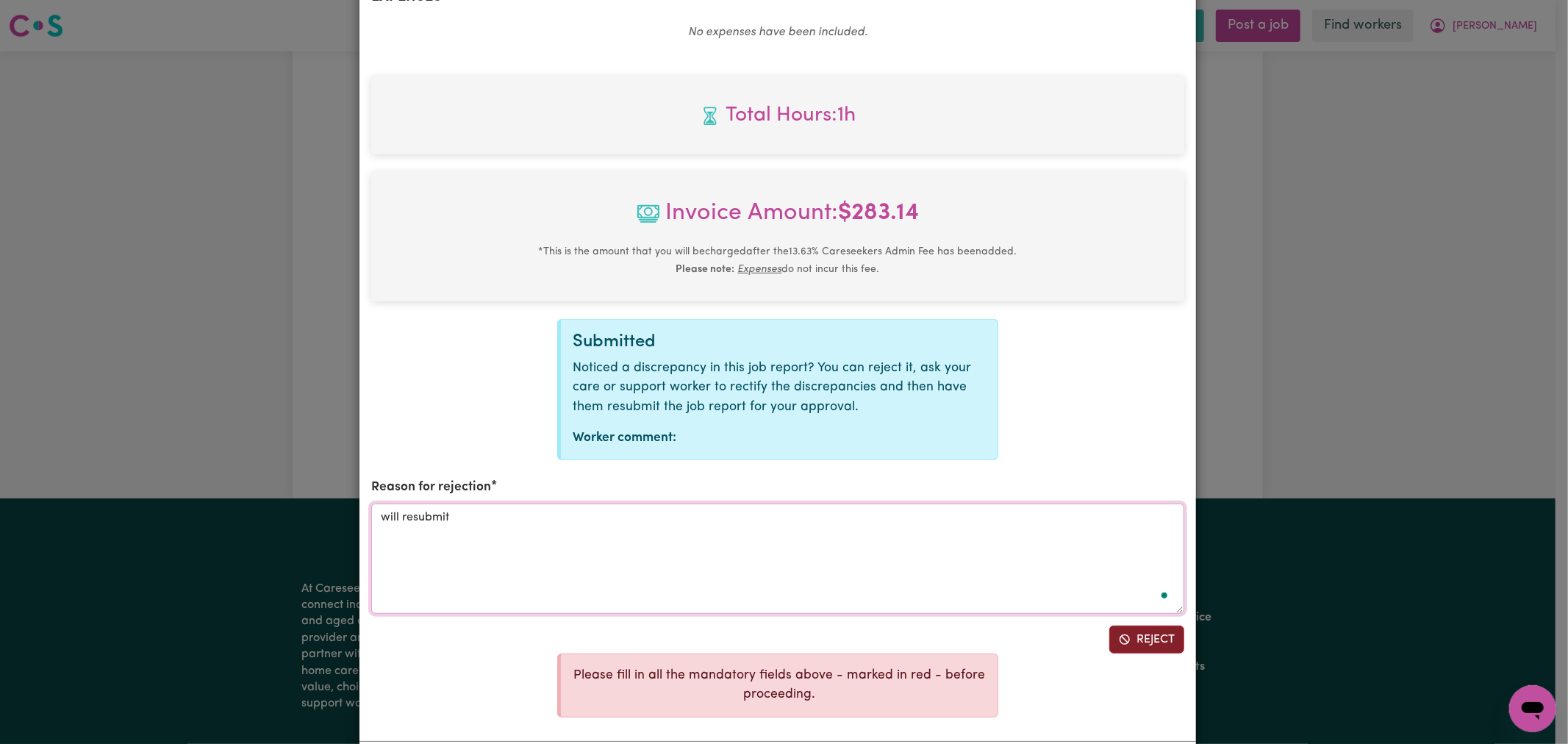
type textarea "will resubmit"
click at [1159, 629] on button "Reject" at bounding box center [1147, 640] width 75 height 28
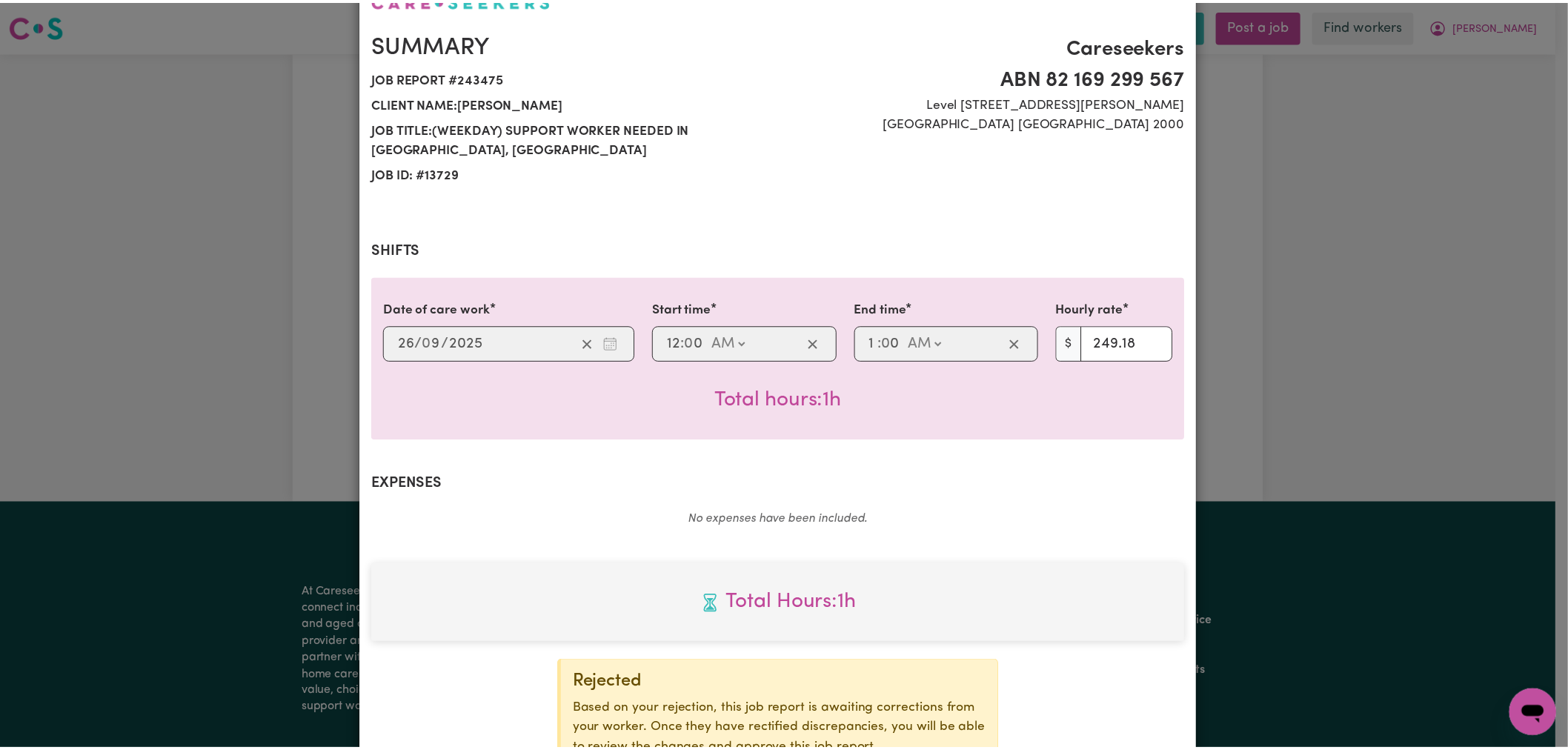
scroll to position [0, 0]
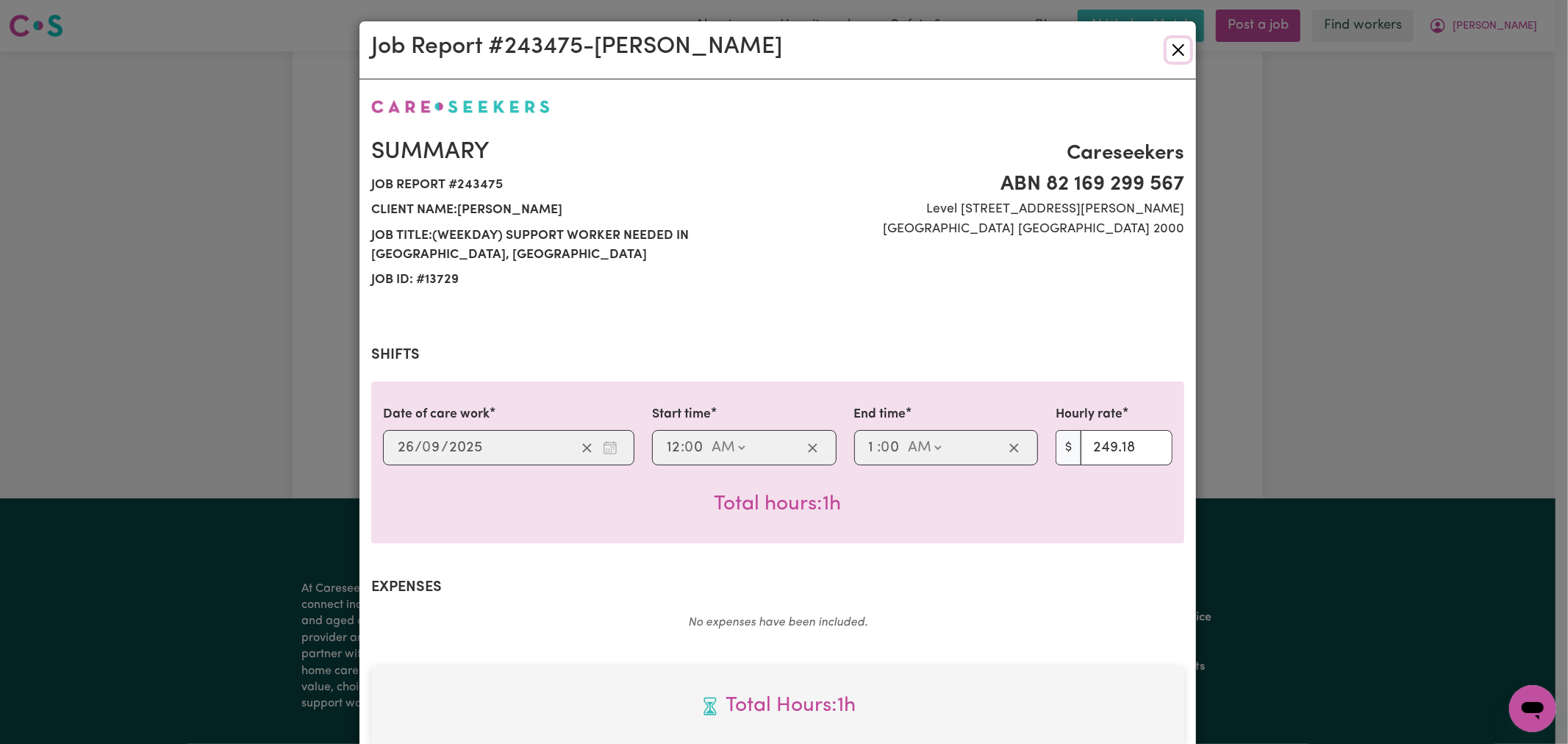
click at [1167, 45] on button "Close" at bounding box center [1178, 49] width 24 height 24
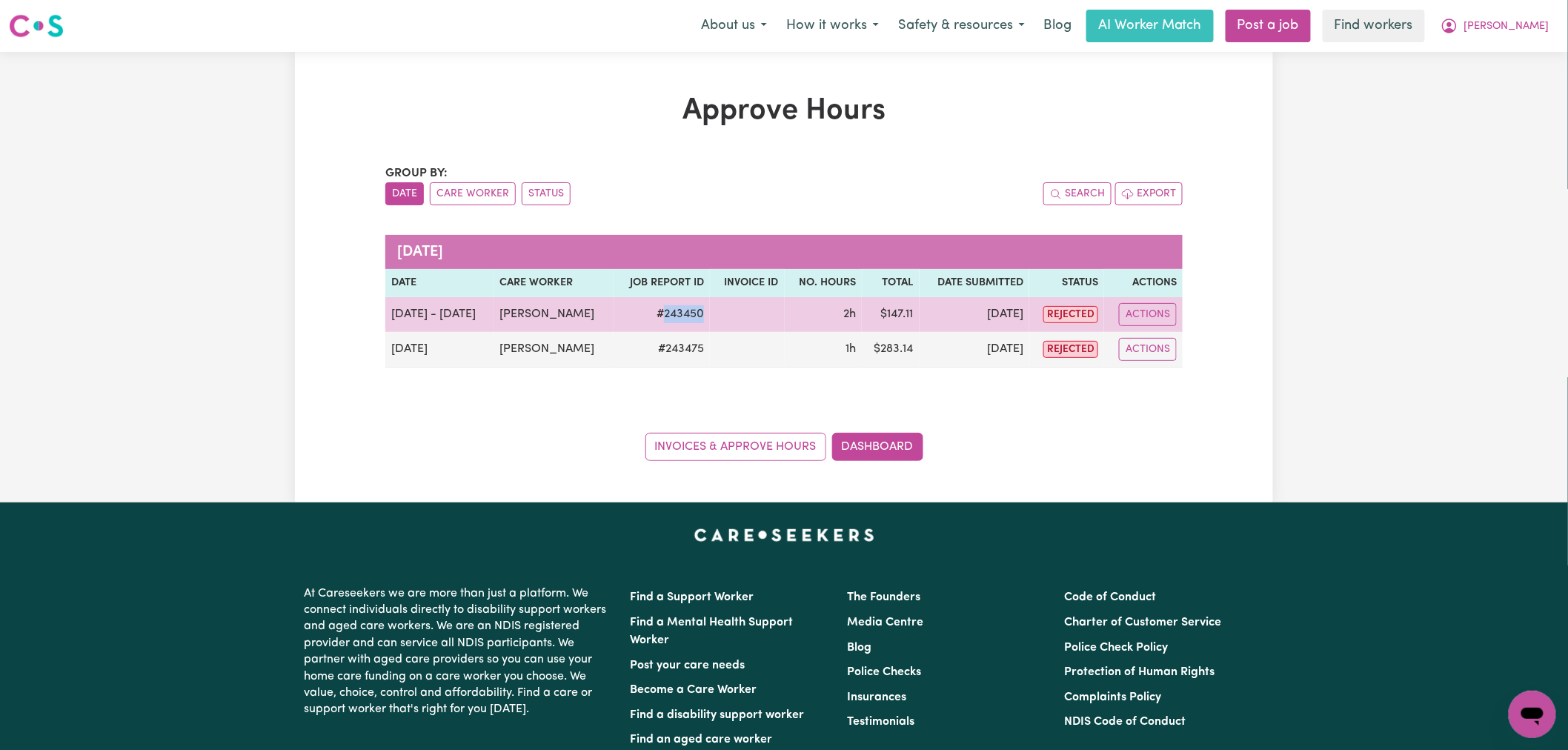
drag, startPoint x: 715, startPoint y: 310, endPoint x: 655, endPoint y: 319, distance: 60.7
click at [655, 319] on tr "Sep 25 - Sep 26 Connie Graham # 243450 2h $ 147.11 Sep 26 rejected Actions" at bounding box center [784, 314] width 797 height 35
drag, startPoint x: 811, startPoint y: 320, endPoint x: 769, endPoint y: 322, distance: 42.0
click at [811, 320] on td "2h" at bounding box center [823, 314] width 78 height 35
drag, startPoint x: 732, startPoint y: 310, endPoint x: 654, endPoint y: 316, distance: 78.2
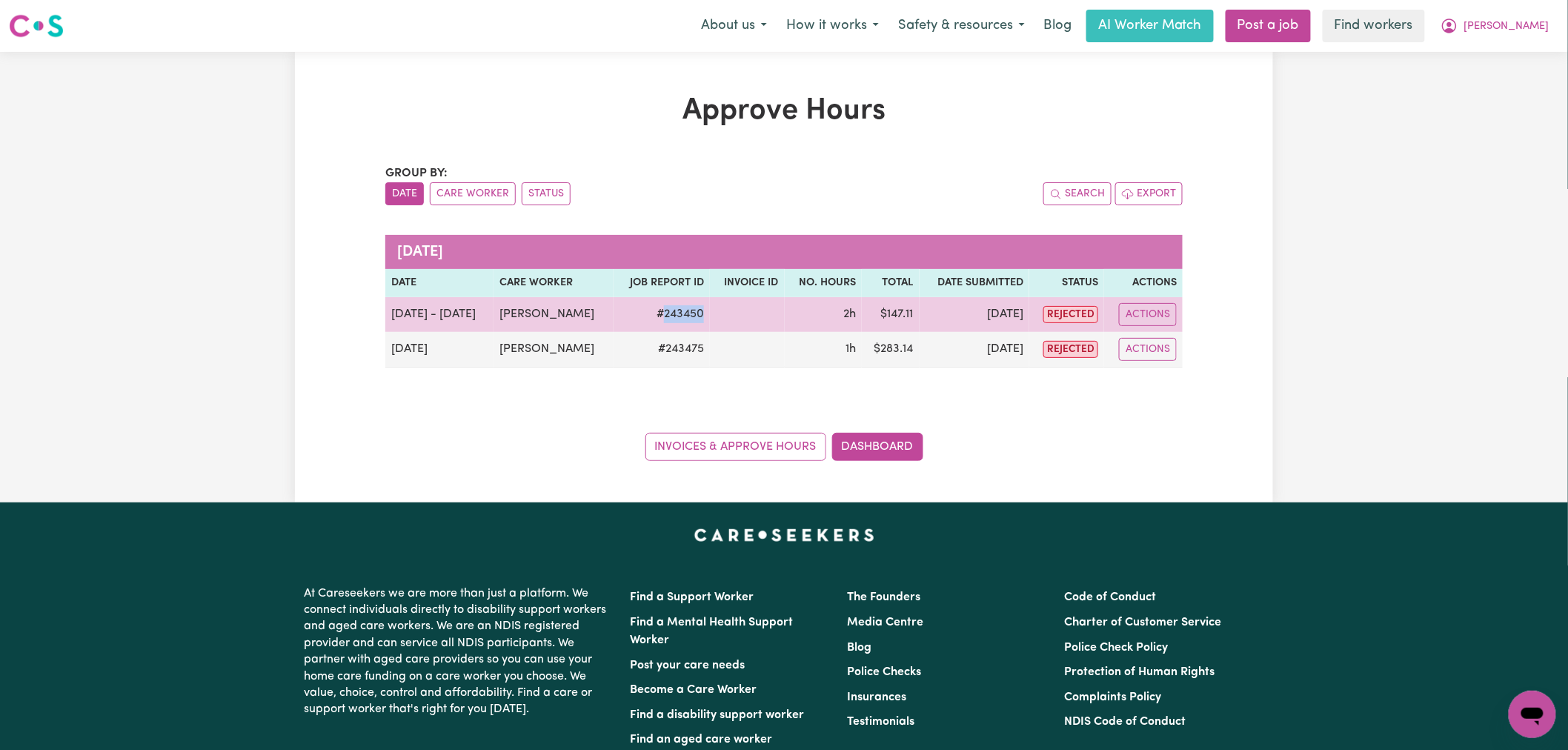
click at [654, 316] on tr "Sep 25 - Sep 26 Connie Graham # 243450 2h $ 147.11 Sep 26 rejected Actions" at bounding box center [784, 314] width 797 height 35
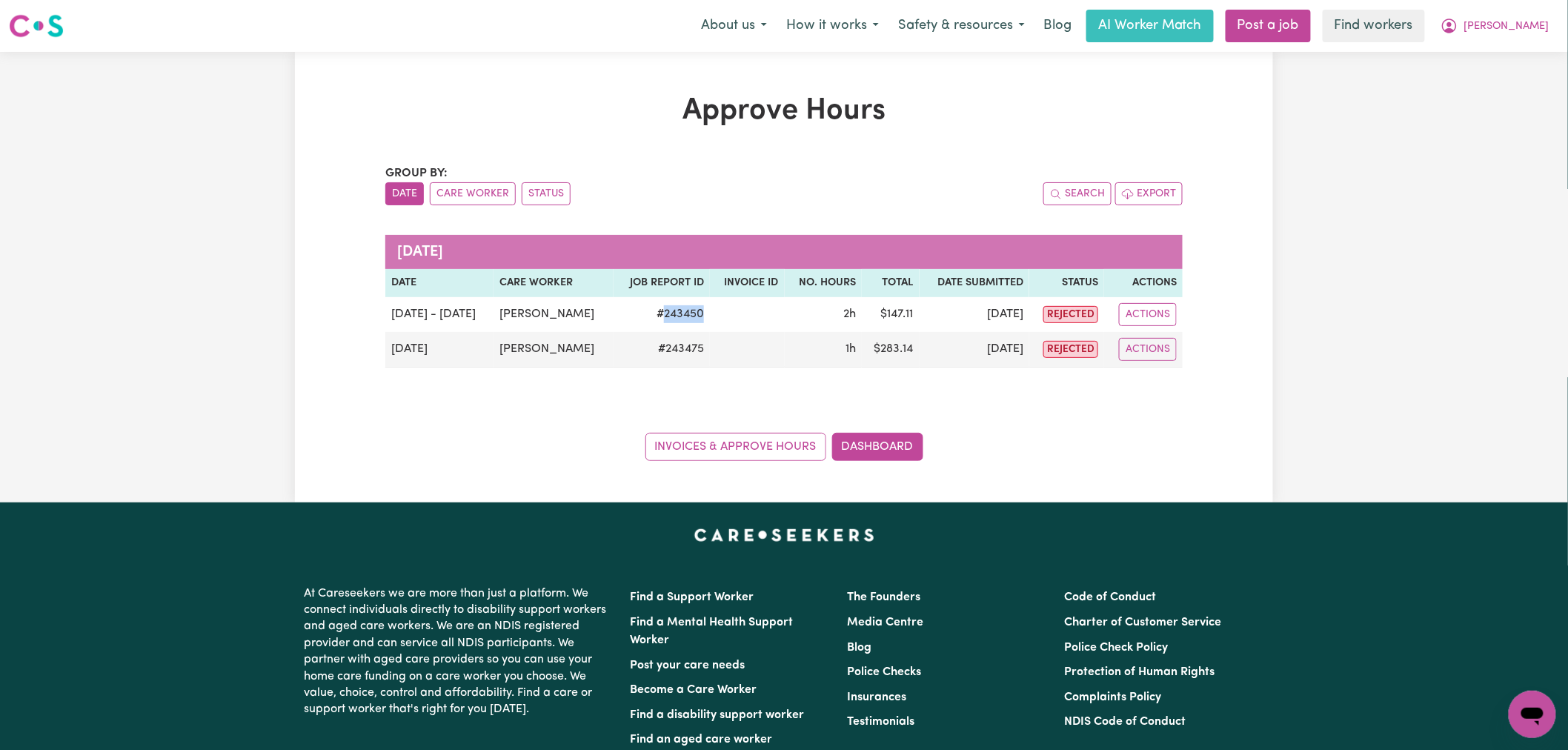
copy td "243450"
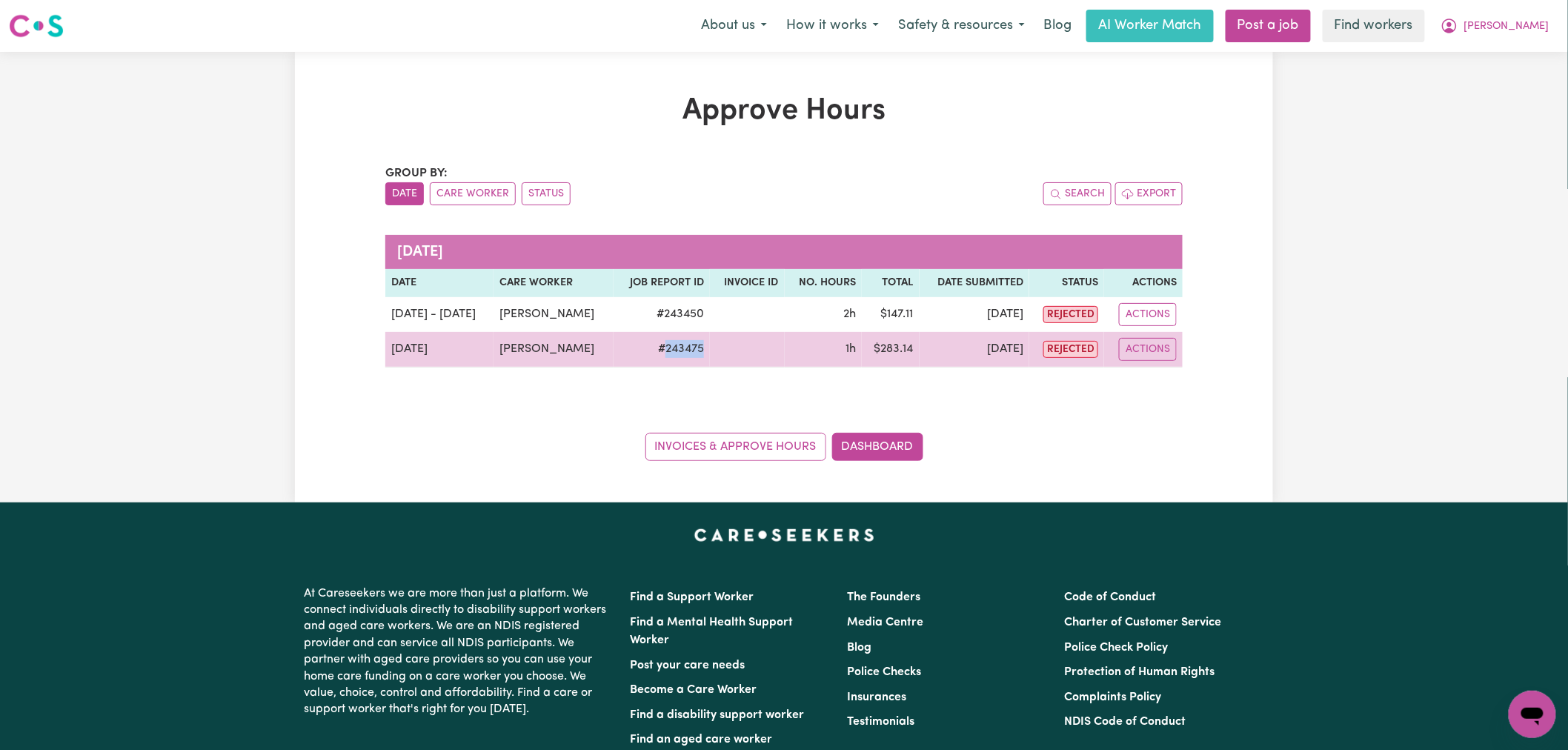
drag, startPoint x: 726, startPoint y: 358, endPoint x: 660, endPoint y: 355, distance: 66.1
click at [660, 355] on tr "Sep 26 Connie Graham # 243475 1h $ 283.14 Sep 26 rejected Actions" at bounding box center [784, 350] width 797 height 35
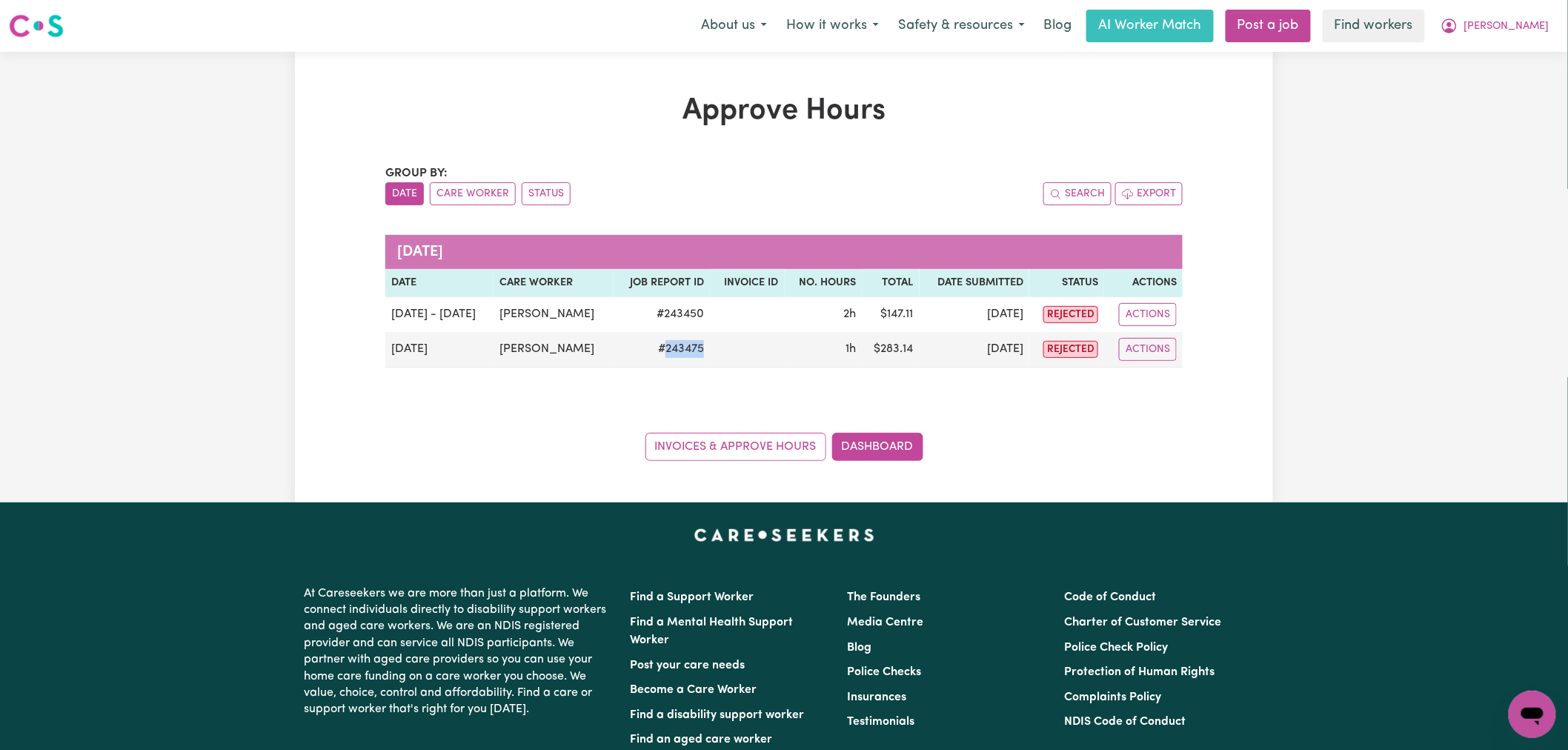
copy td "243475"
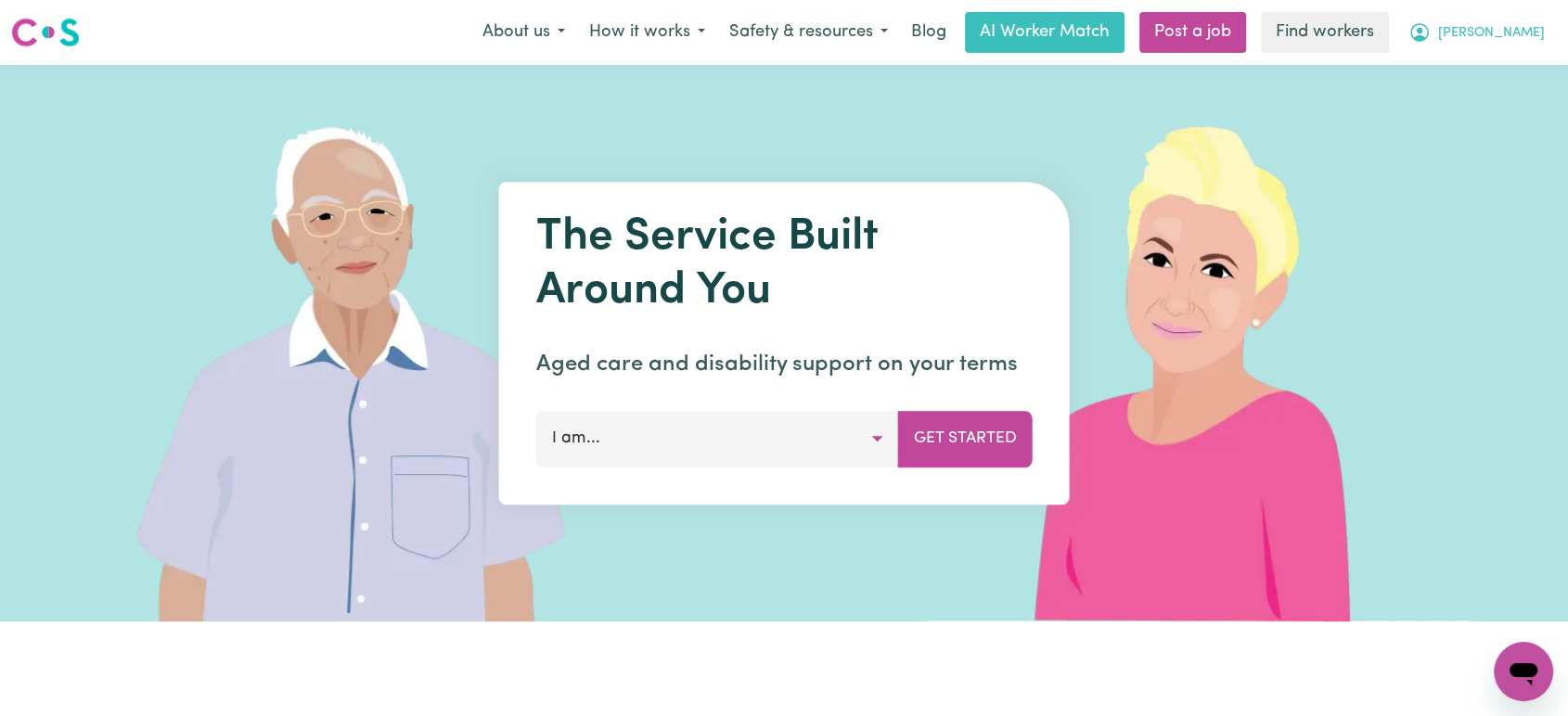
click at [1499, 32] on span "[PERSON_NAME]" at bounding box center [1490, 33] width 107 height 20
click at [1491, 104] on link "Logout" at bounding box center [1482, 107] width 147 height 36
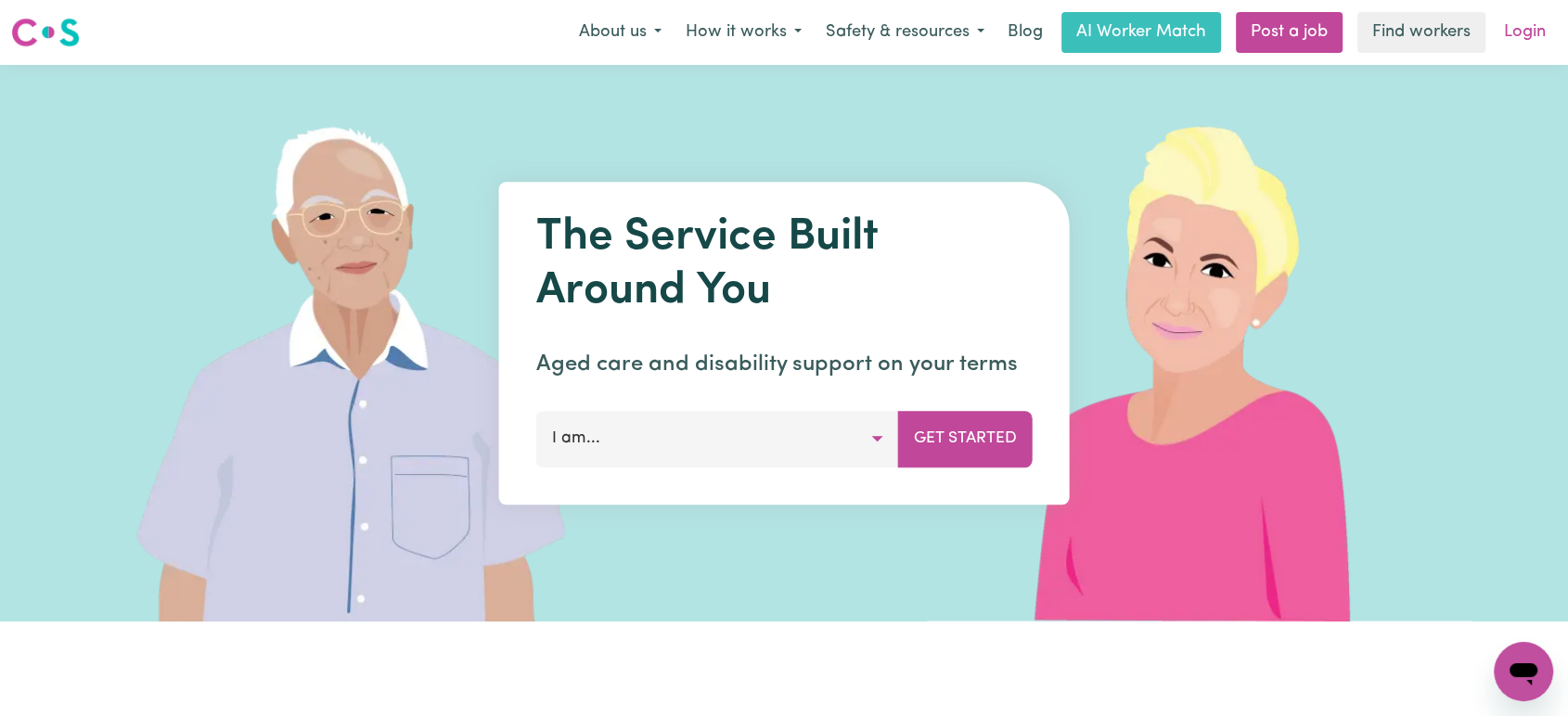
click at [1516, 35] on link "Login" at bounding box center [1524, 33] width 64 height 40
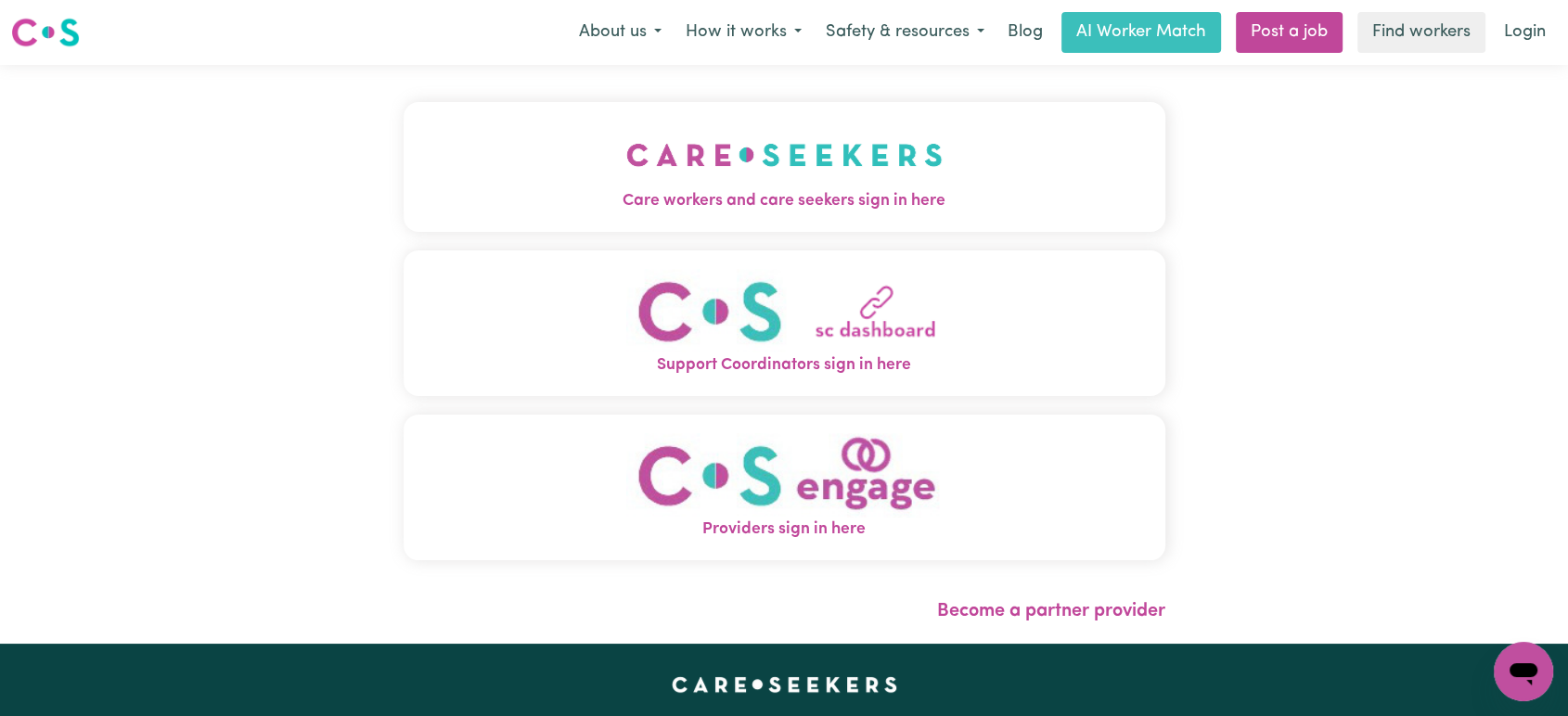
click at [657, 202] on span "Care workers and care seekers sign in here" at bounding box center [784, 201] width 762 height 24
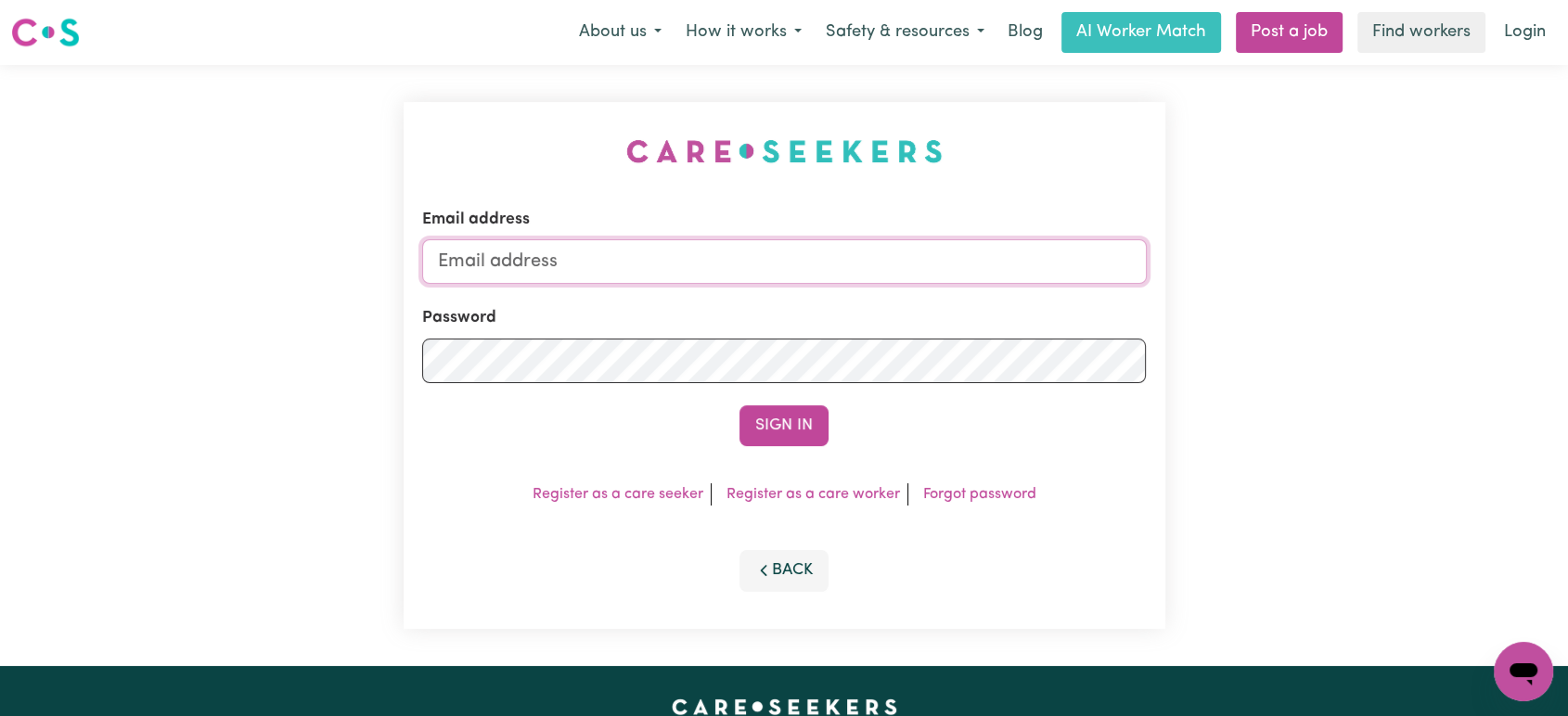
type input "lindsay@careseekers.com.au"
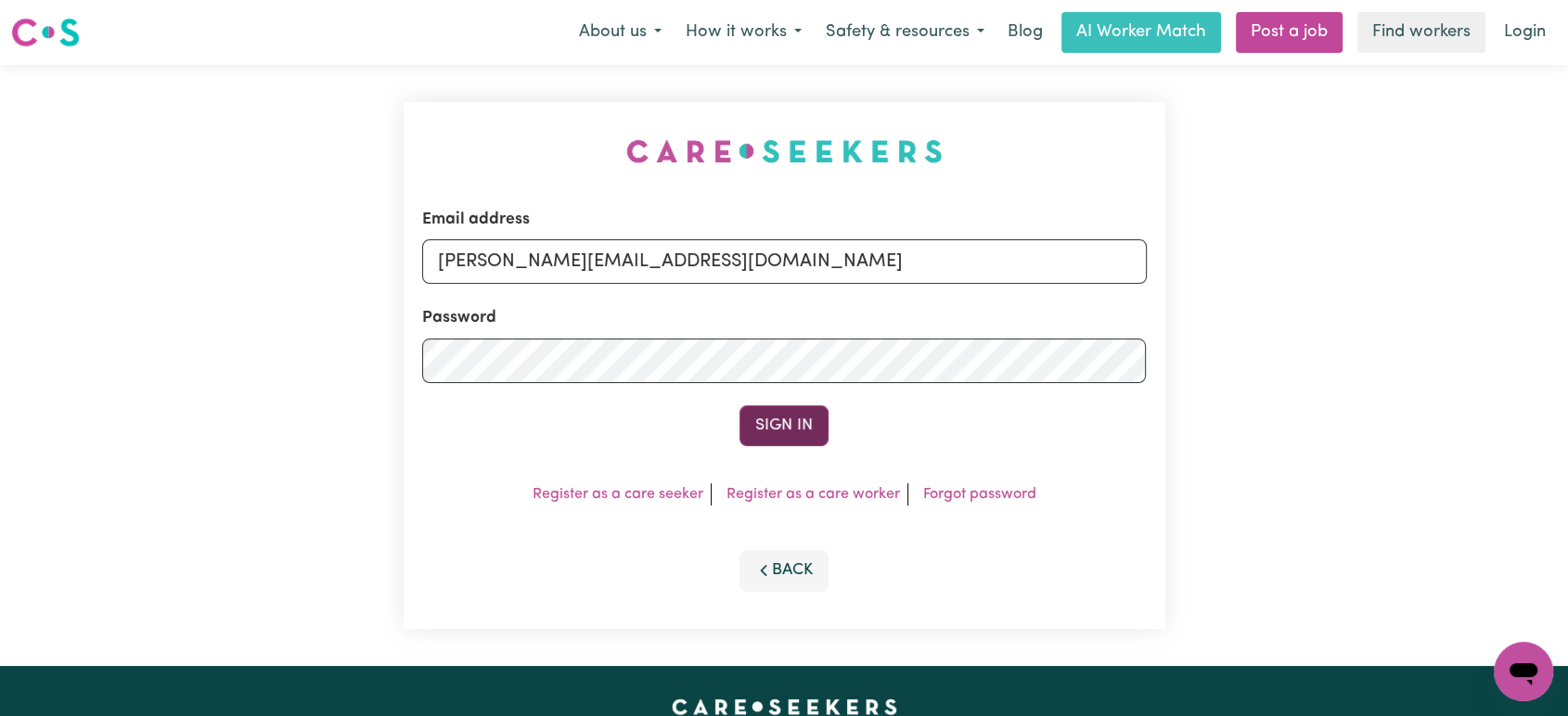
click at [779, 416] on button "Sign In" at bounding box center [783, 426] width 89 height 40
